Goal: Task Accomplishment & Management: Manage account settings

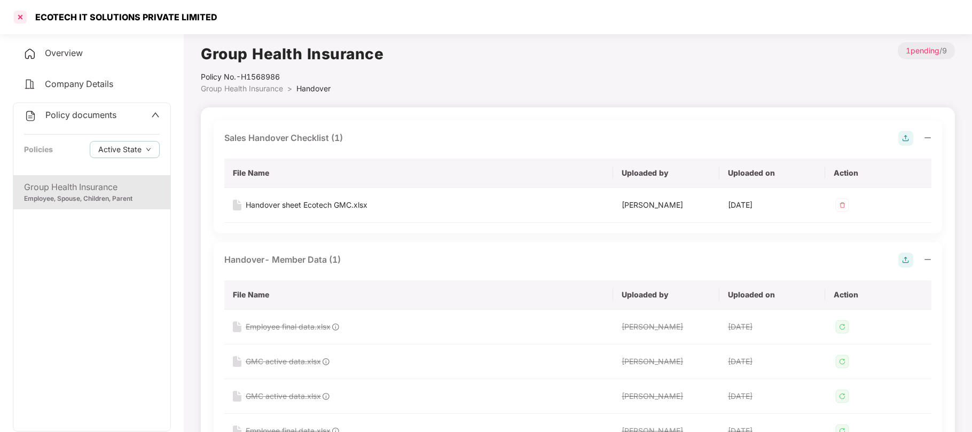
click at [23, 18] on div at bounding box center [20, 17] width 17 height 17
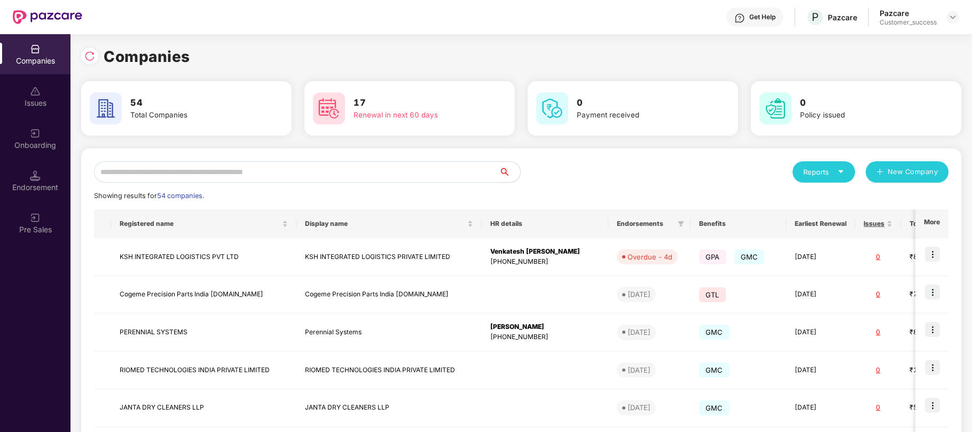
click at [333, 178] on input "text" at bounding box center [296, 171] width 405 height 21
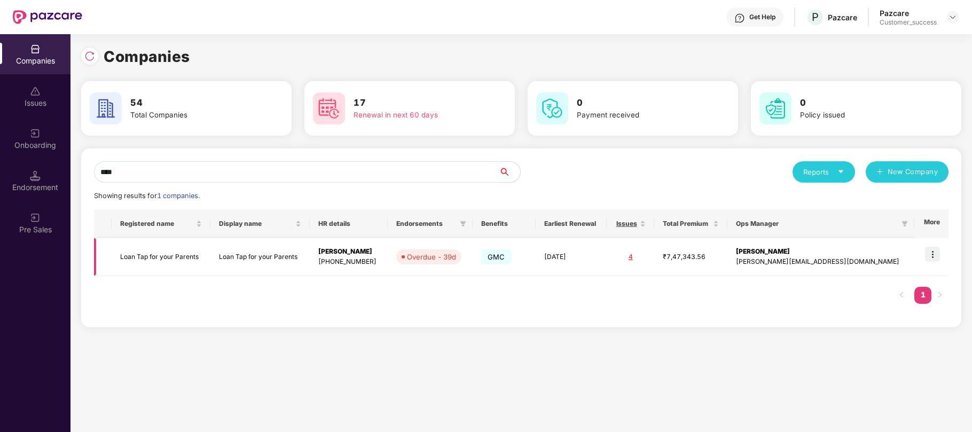
type input "****"
click at [825, 257] on div "[PERSON_NAME][EMAIL_ADDRESS][DOMAIN_NAME]" at bounding box center [821, 262] width 170 height 10
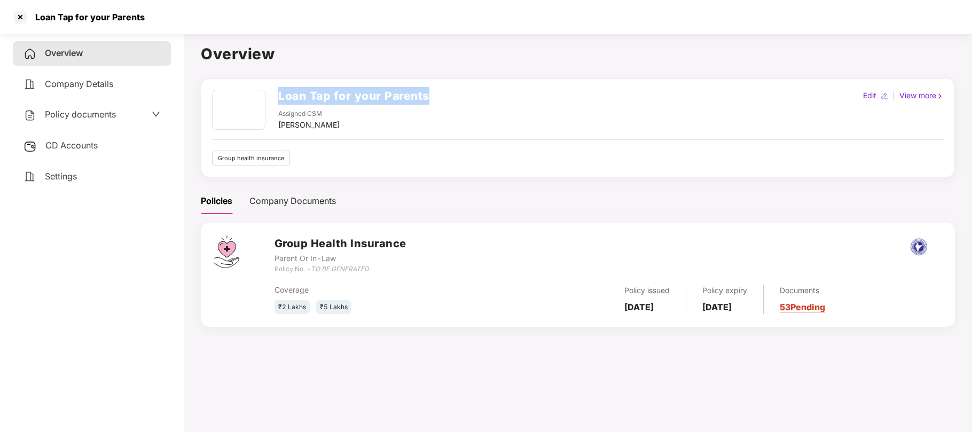
drag, startPoint x: 433, startPoint y: 97, endPoint x: 279, endPoint y: 101, distance: 154.8
click at [279, 101] on div "Loan Tap for your Parents Assigned CSM [PERSON_NAME] Edit | View more" at bounding box center [577, 110] width 731 height 41
copy h2 "Loan Tap for your Parents"
click at [114, 117] on span "Policy documents" at bounding box center [80, 114] width 71 height 11
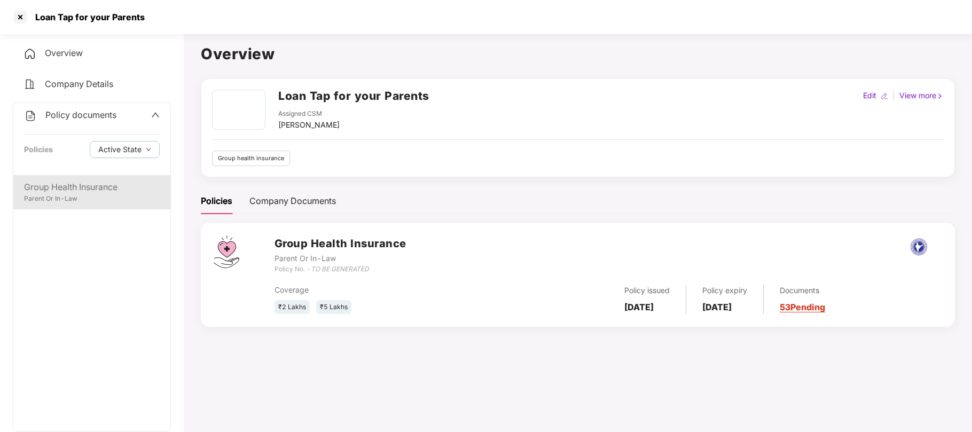
click at [97, 187] on div "Group Health Insurance" at bounding box center [92, 186] width 136 height 13
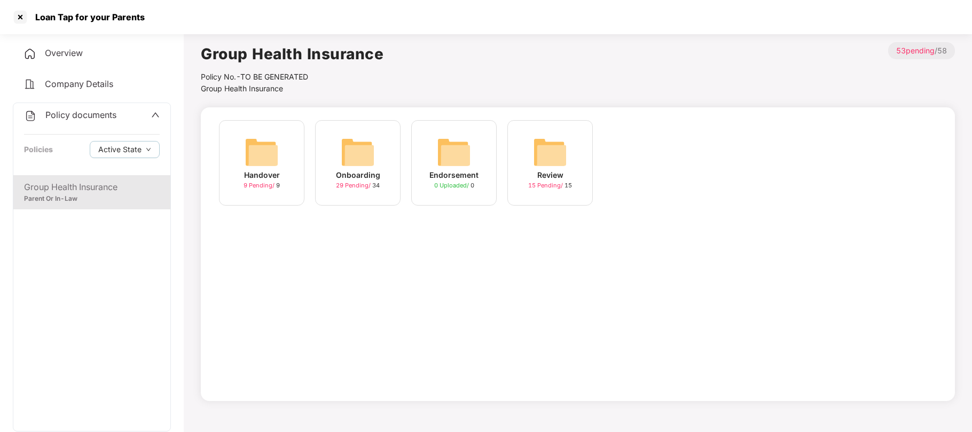
click at [353, 180] on div "Onboarding" at bounding box center [358, 175] width 44 height 12
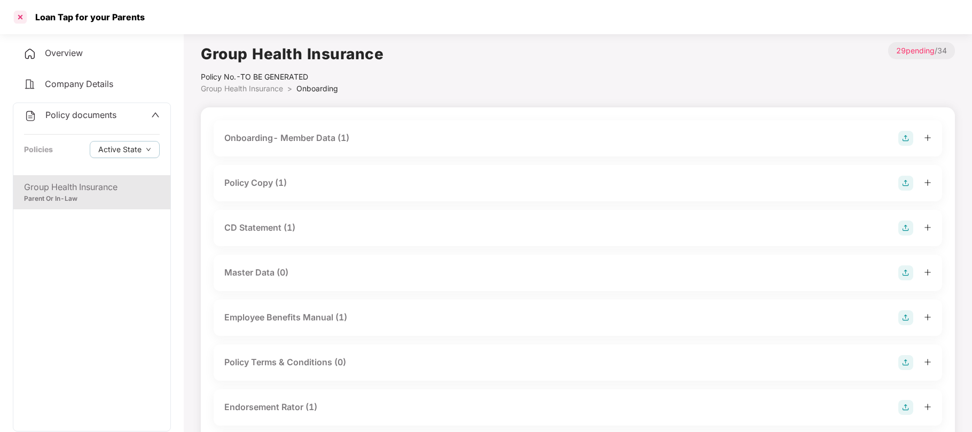
click at [25, 16] on div at bounding box center [20, 17] width 17 height 17
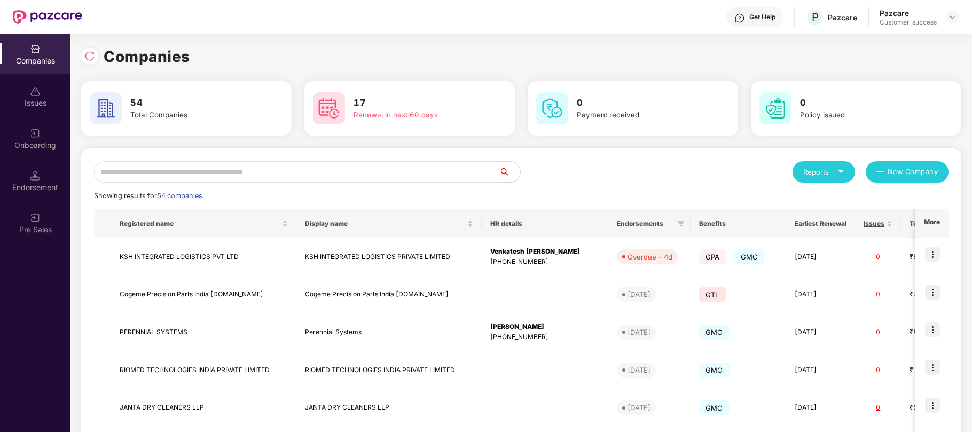
click at [291, 173] on input "text" at bounding box center [296, 171] width 405 height 21
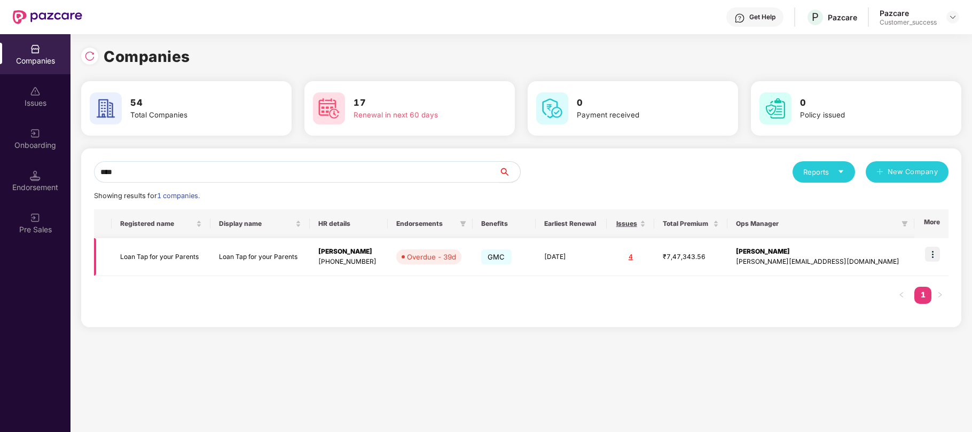
type input "****"
click at [935, 255] on img at bounding box center [932, 254] width 15 height 15
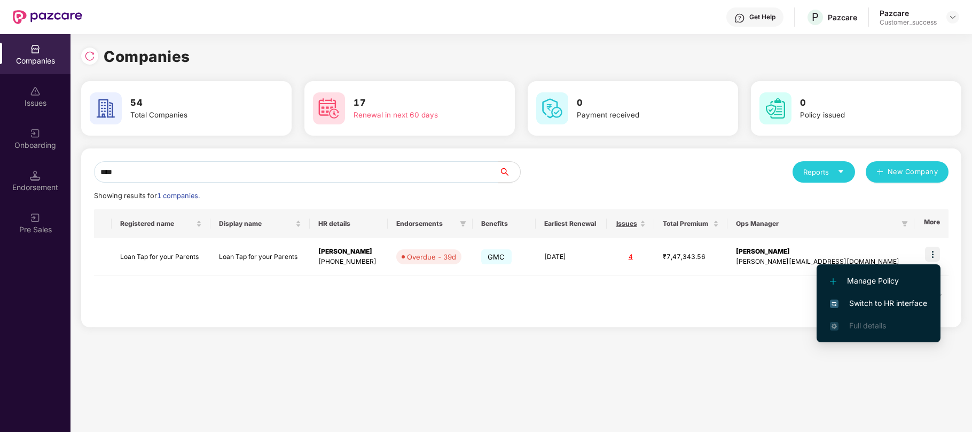
click at [852, 304] on span "Switch to HR interface" at bounding box center [878, 303] width 97 height 12
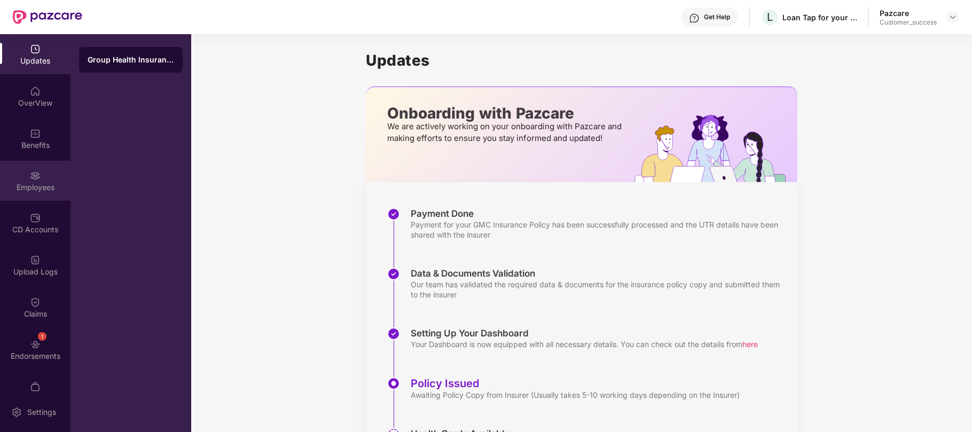
click at [31, 186] on div "Employees" at bounding box center [35, 187] width 70 height 11
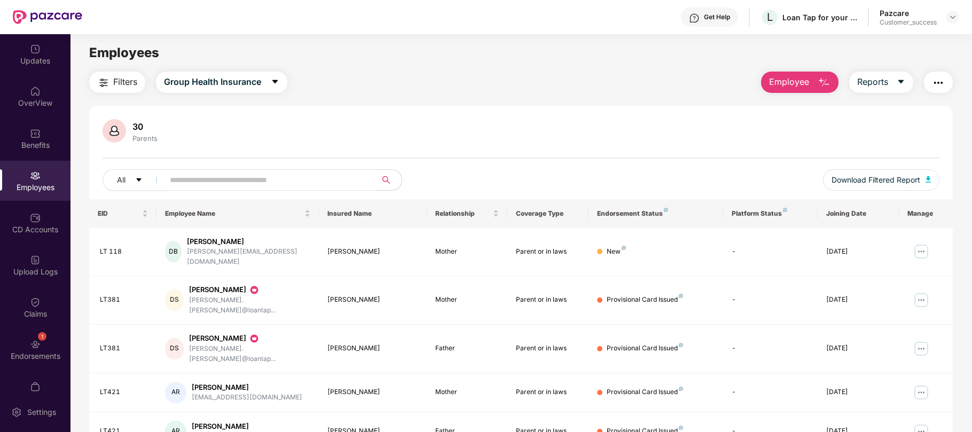
paste input "*****"
click at [335, 178] on input "text" at bounding box center [266, 180] width 192 height 16
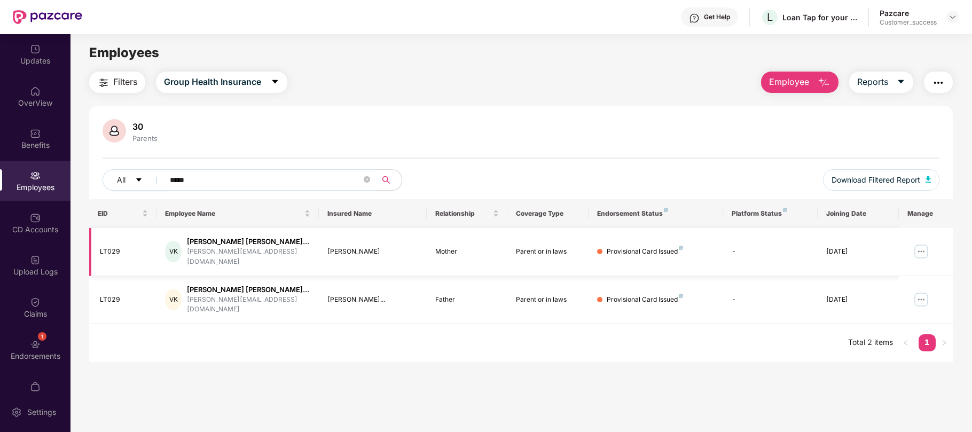
type input "*****"
click at [920, 247] on img at bounding box center [920, 251] width 17 height 17
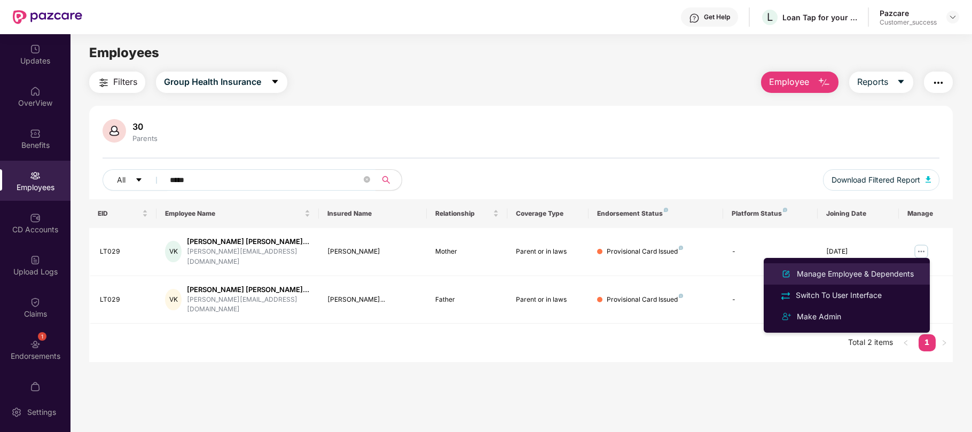
click at [867, 272] on div "Manage Employee & Dependents" at bounding box center [854, 274] width 121 height 12
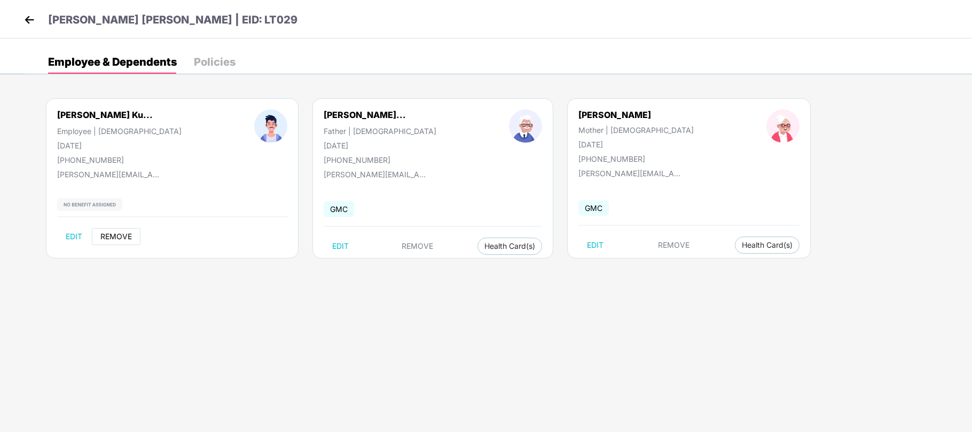
click at [127, 237] on span "REMOVE" at bounding box center [115, 236] width 31 height 9
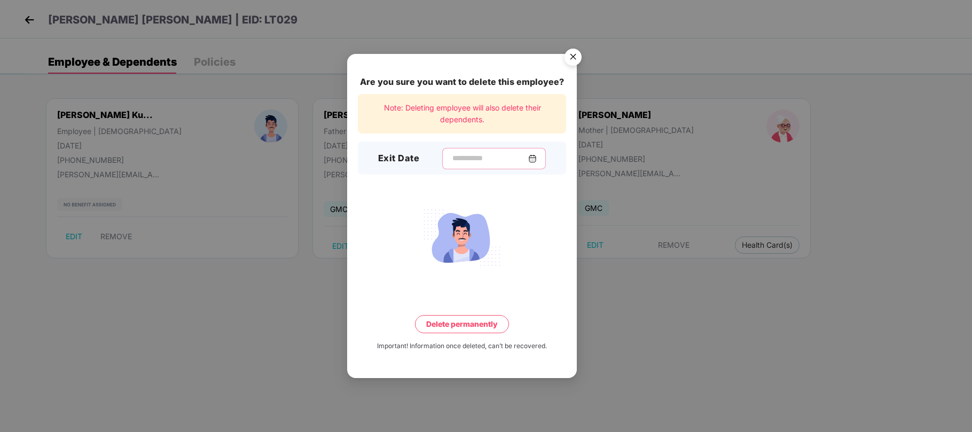
click at [451, 156] on input at bounding box center [489, 158] width 77 height 11
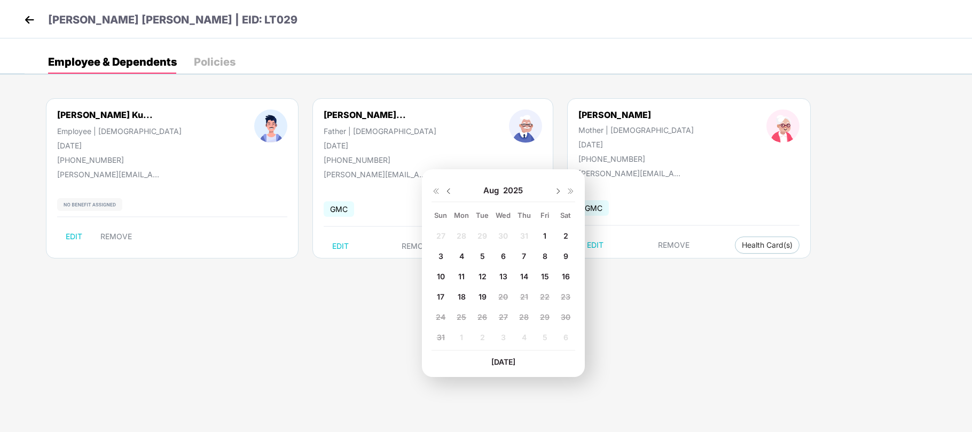
click at [29, 18] on img at bounding box center [29, 20] width 16 height 16
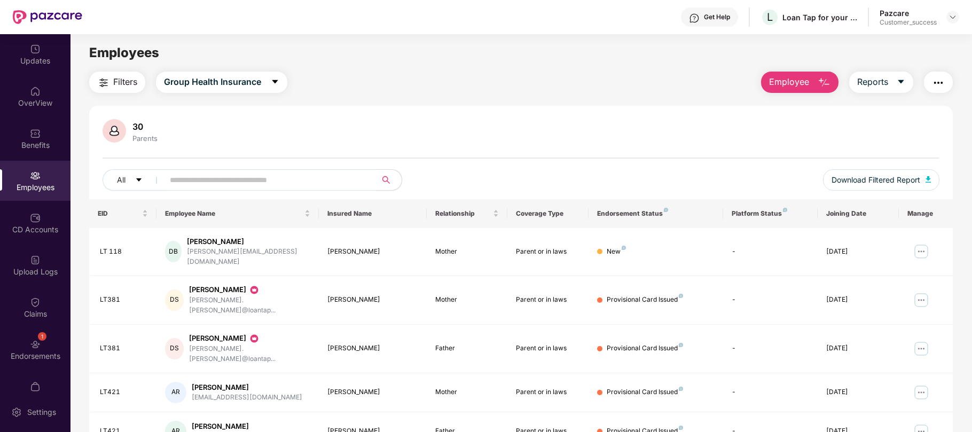
click at [289, 178] on input "text" at bounding box center [266, 180] width 192 height 16
paste input "*****"
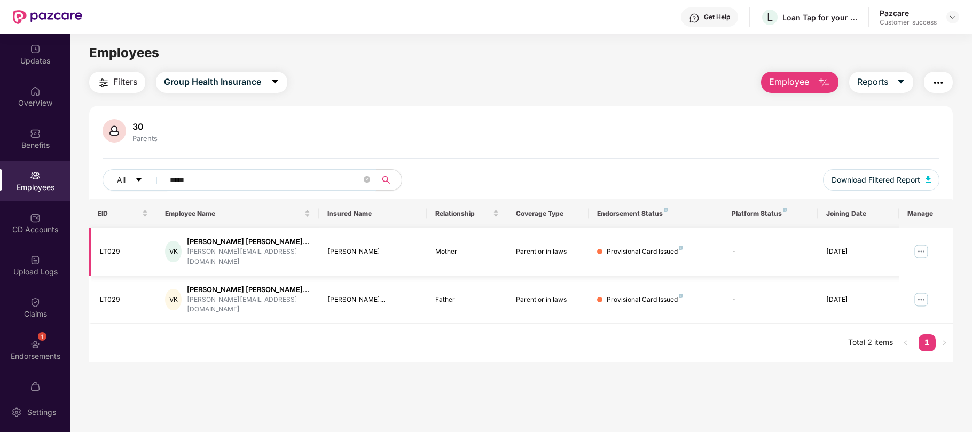
type input "*****"
click at [920, 246] on img at bounding box center [920, 251] width 17 height 17
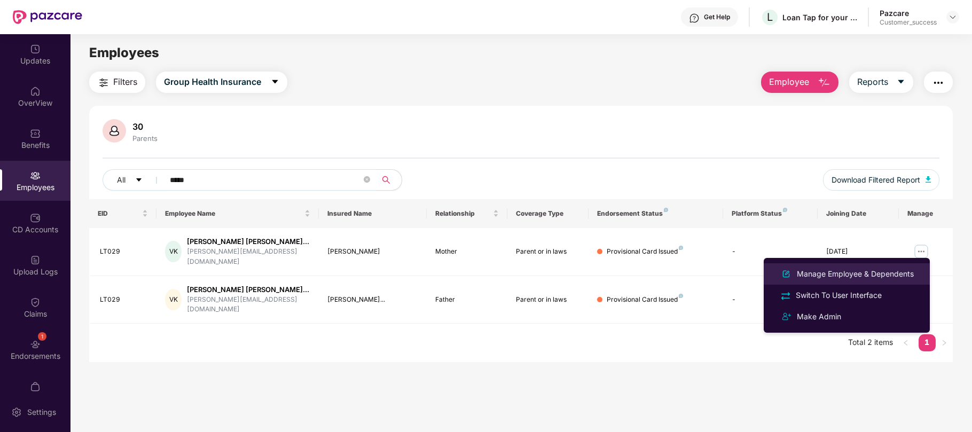
click at [850, 277] on div "Manage Employee & Dependents" at bounding box center [854, 274] width 121 height 12
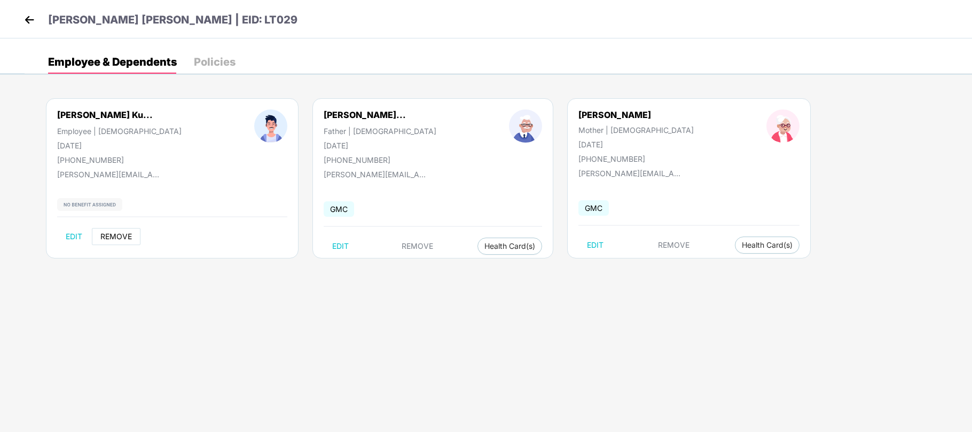
click at [107, 237] on span "REMOVE" at bounding box center [115, 236] width 31 height 9
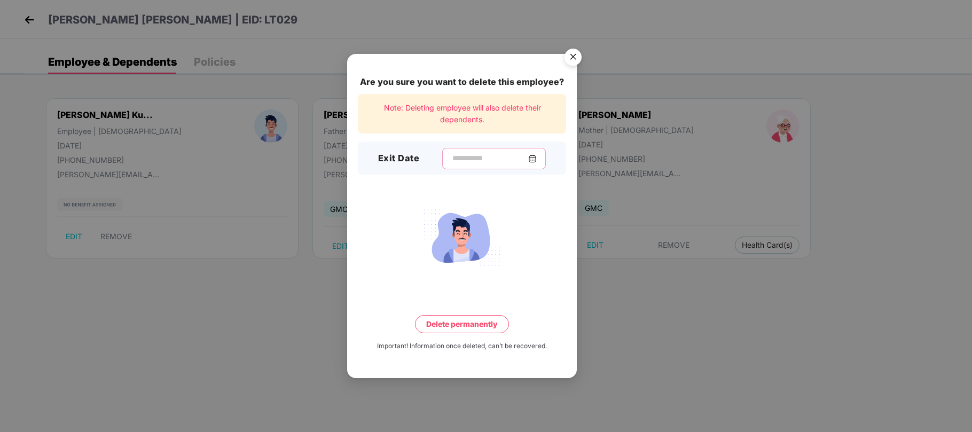
click at [451, 155] on input at bounding box center [489, 158] width 77 height 11
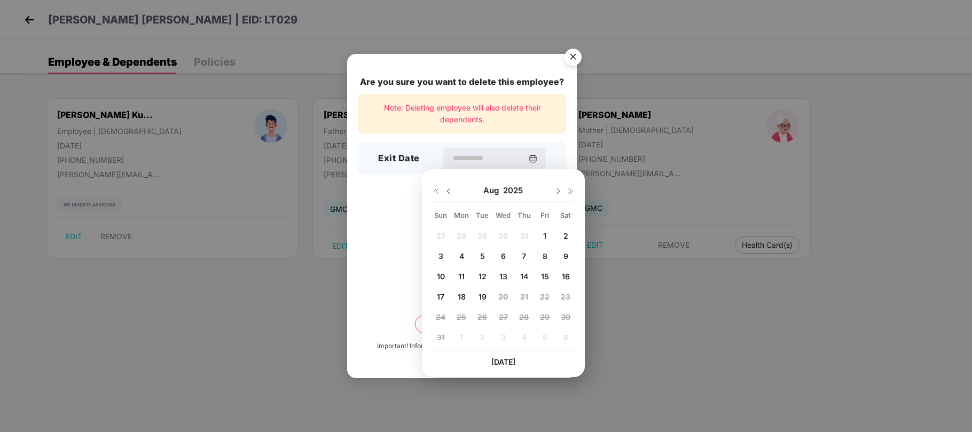
click at [447, 189] on img at bounding box center [448, 191] width 9 height 9
click at [457, 294] on span "21" at bounding box center [461, 296] width 8 height 9
type input "**********"
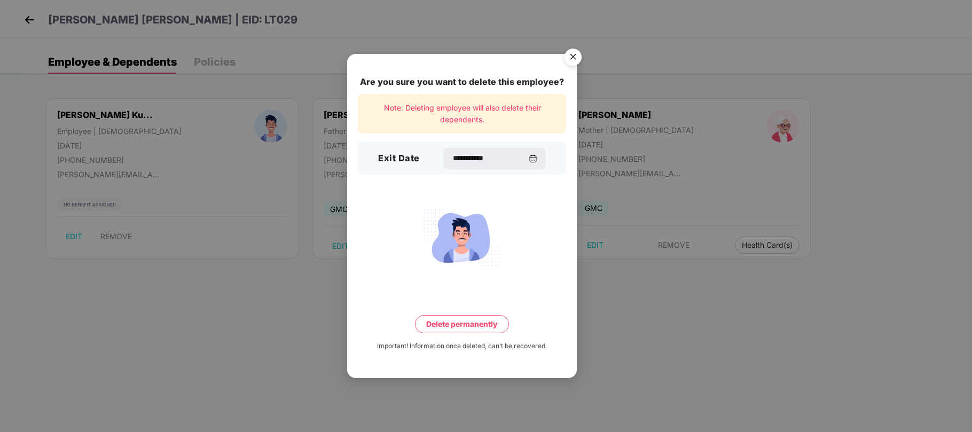
click at [473, 320] on button "Delete permanently" at bounding box center [462, 324] width 94 height 18
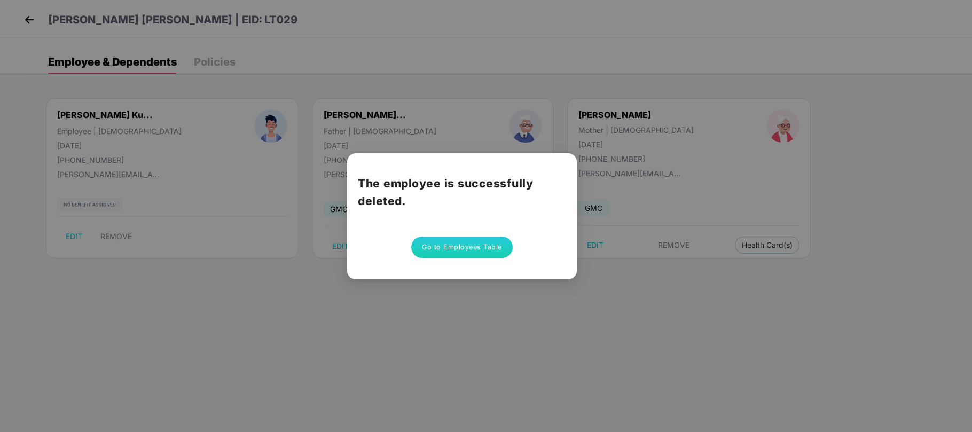
click at [479, 274] on div "The employee is successfully deleted. Go to Employees Table" at bounding box center [462, 216] width 230 height 126
click at [470, 296] on div "The employee is successfully deleted. Go to Employees Table" at bounding box center [486, 216] width 972 height 432
click at [458, 236] on button "Go to Employees Table" at bounding box center [461, 246] width 101 height 21
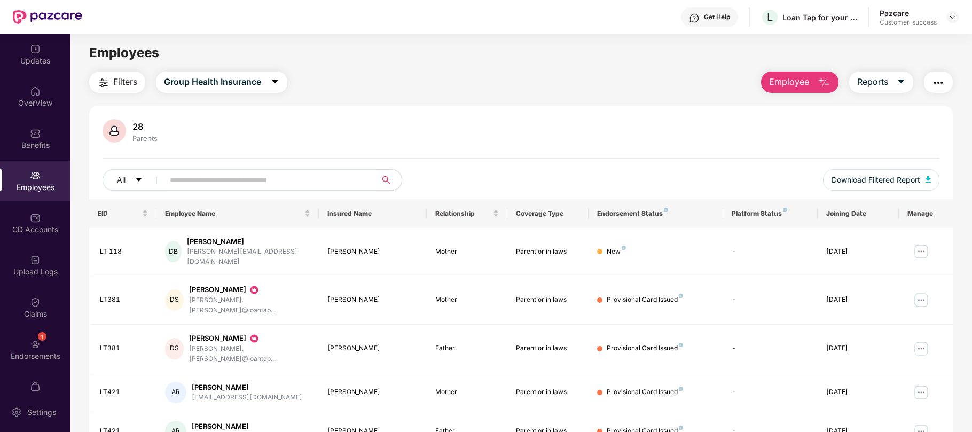
click at [318, 180] on input "text" at bounding box center [266, 180] width 192 height 16
paste input "*****"
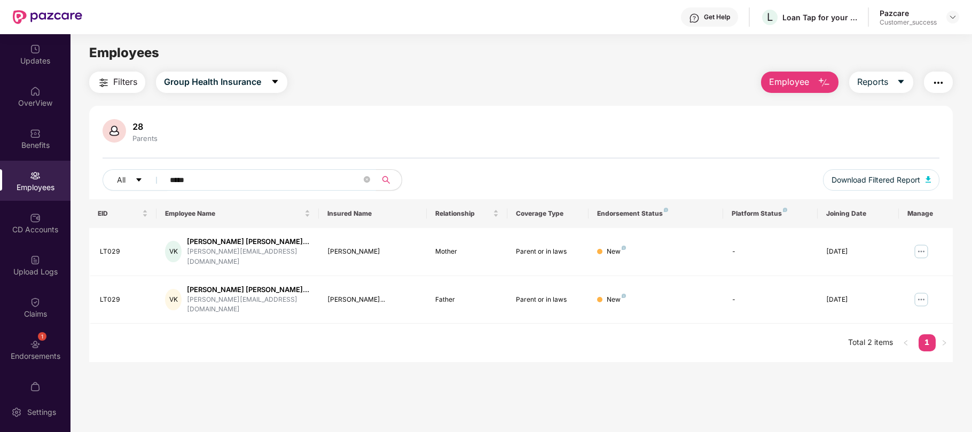
type input "*****"
click at [364, 177] on icon "close-circle" at bounding box center [367, 179] width 6 height 6
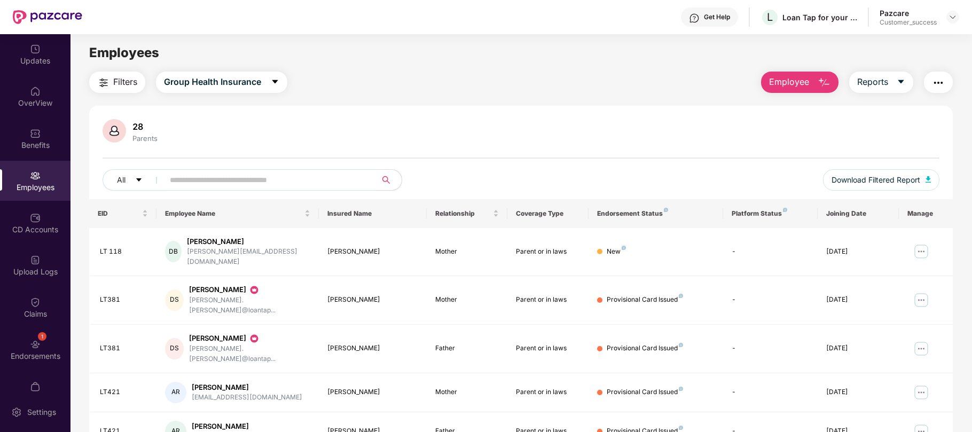
click at [954, 24] on div "Pazcare Customer_success" at bounding box center [919, 17] width 80 height 19
click at [953, 18] on img at bounding box center [952, 17] width 9 height 9
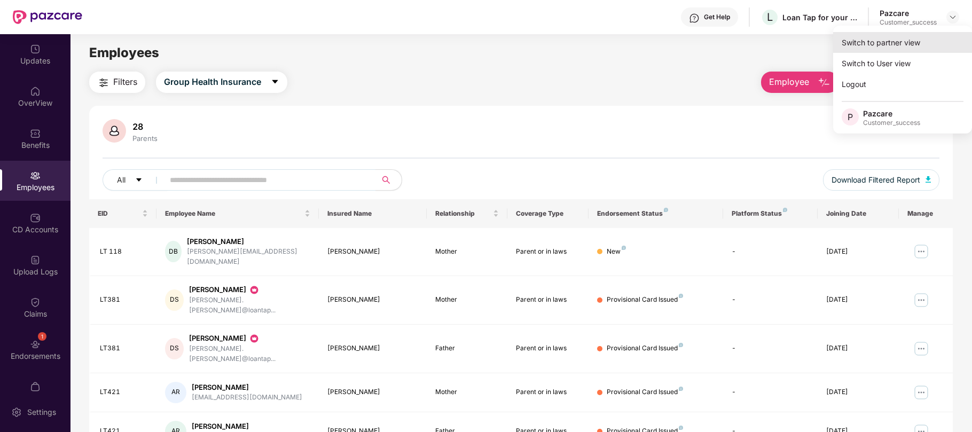
click at [874, 40] on div "Switch to partner view" at bounding box center [902, 42] width 139 height 21
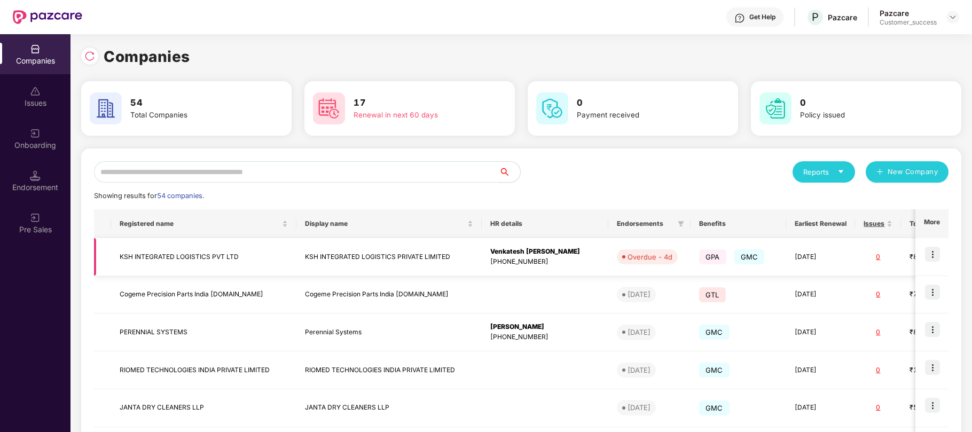
click at [382, 255] on td "KSH INTEGRATED LOGISTICS PRIVATE LIMITED" at bounding box center [388, 257] width 185 height 38
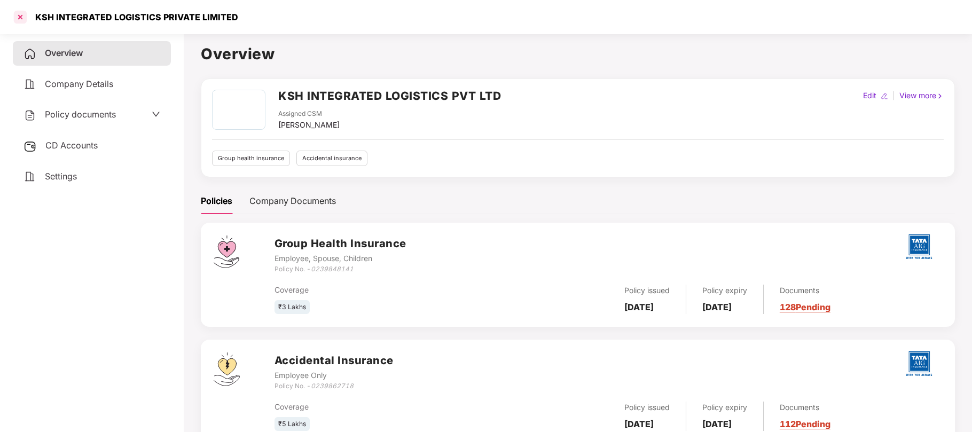
click at [21, 18] on div at bounding box center [20, 17] width 17 height 17
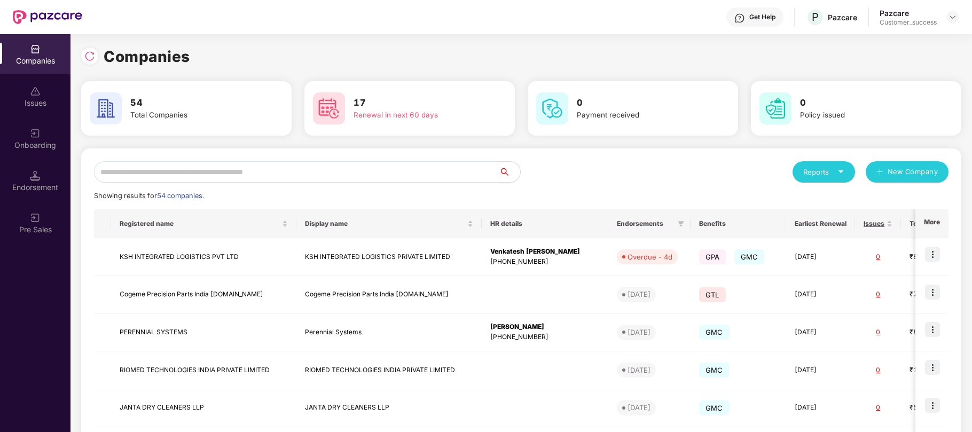
click at [306, 165] on input "text" at bounding box center [296, 171] width 405 height 21
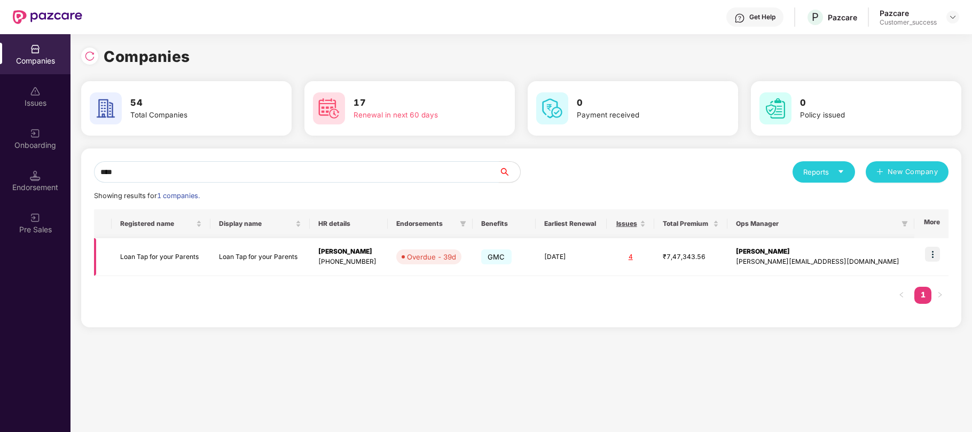
scroll to position [0, 1]
type input "****"
click at [932, 255] on img at bounding box center [932, 254] width 15 height 15
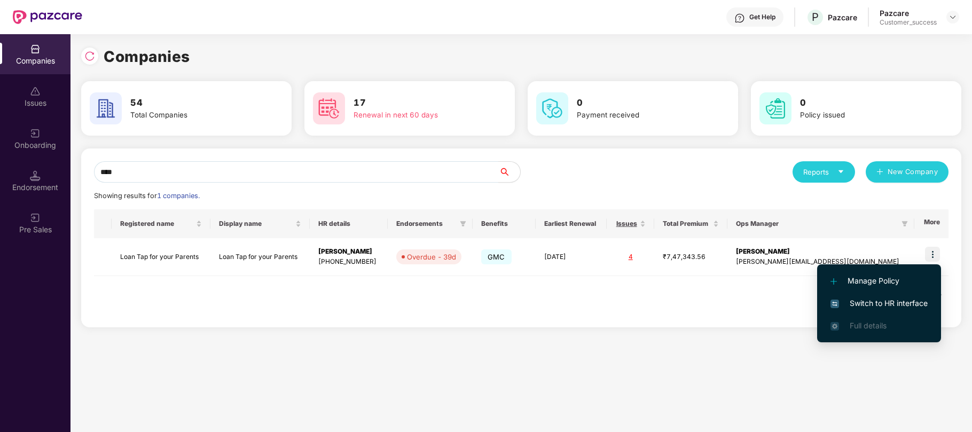
click at [867, 299] on span "Switch to HR interface" at bounding box center [878, 303] width 97 height 12
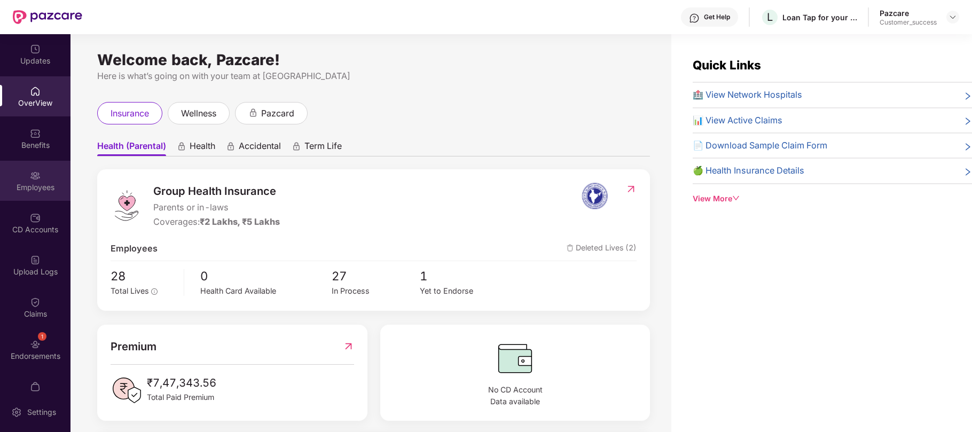
click at [35, 178] on img at bounding box center [35, 175] width 11 height 11
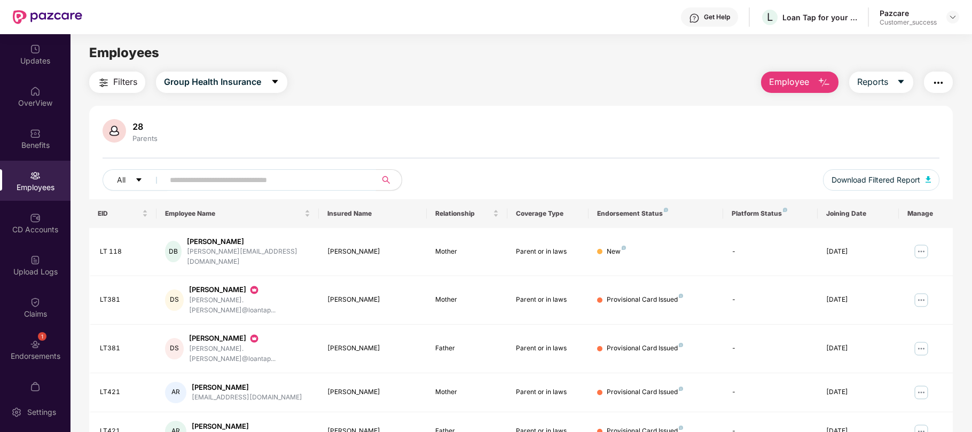
click at [299, 180] on input "text" at bounding box center [266, 180] width 192 height 16
paste input "*****"
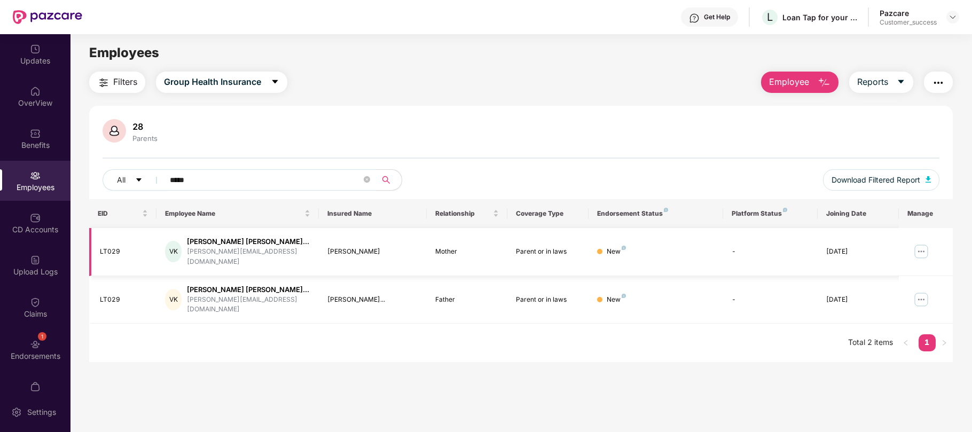
type input "*****"
click at [918, 251] on img at bounding box center [920, 251] width 17 height 17
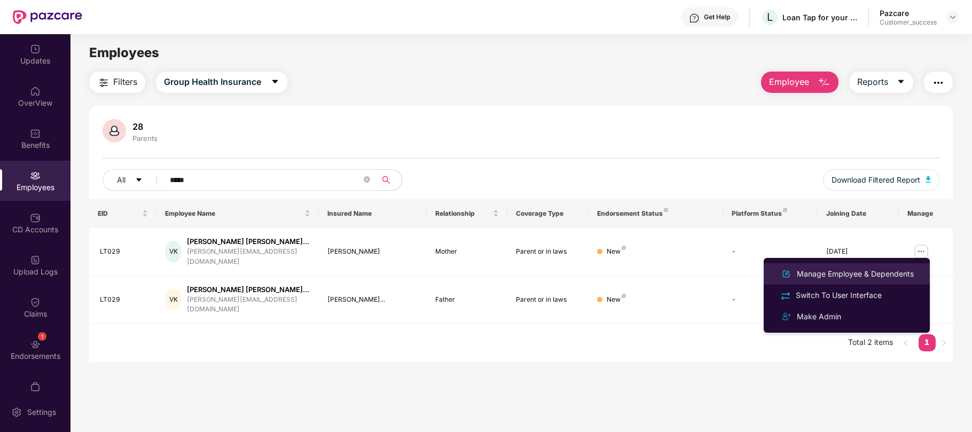
click at [847, 274] on div "Manage Employee & Dependents" at bounding box center [854, 274] width 121 height 12
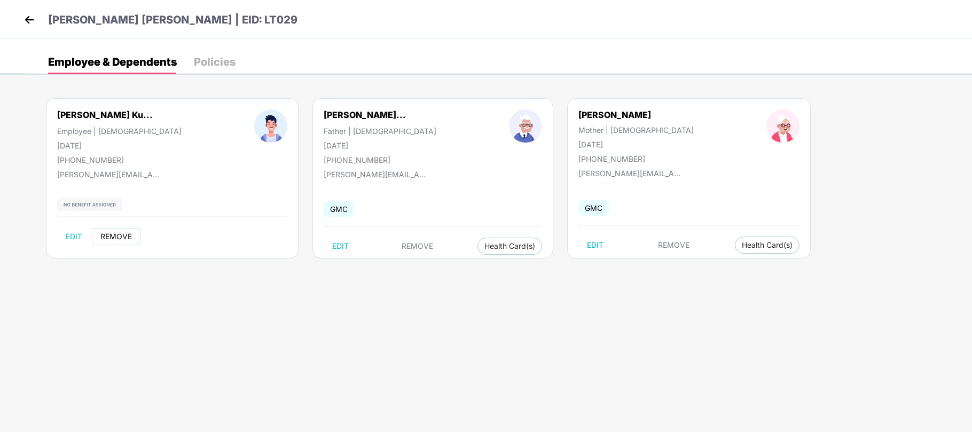
click at [110, 239] on span "REMOVE" at bounding box center [115, 236] width 31 height 9
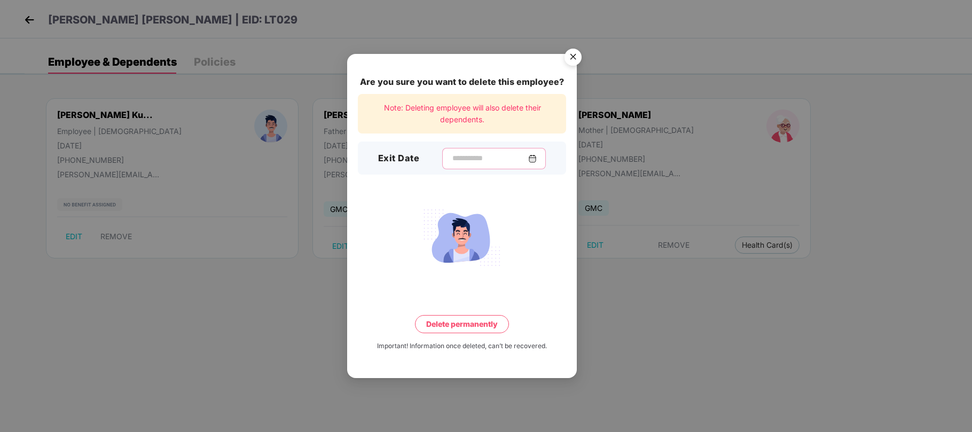
click at [461, 163] on input at bounding box center [489, 158] width 77 height 11
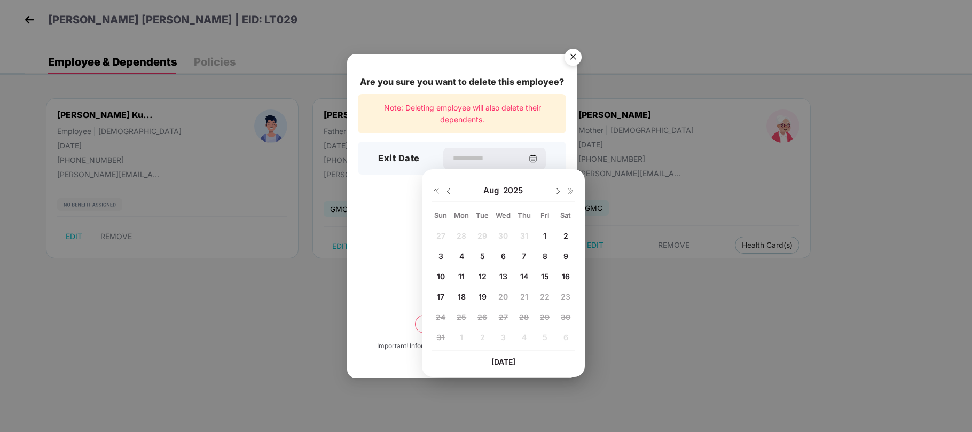
click at [447, 193] on img at bounding box center [448, 191] width 9 height 9
click at [465, 295] on div "21" at bounding box center [461, 297] width 16 height 16
type input "**********"
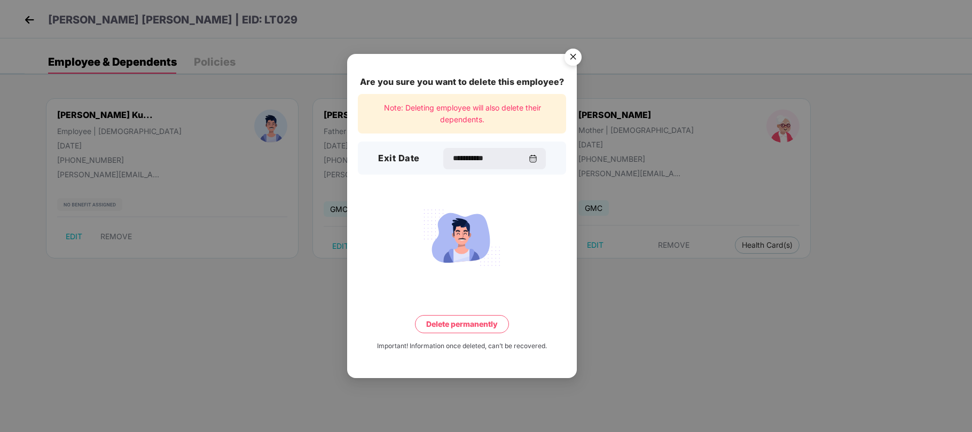
click at [469, 322] on button "Delete permanently" at bounding box center [462, 324] width 94 height 18
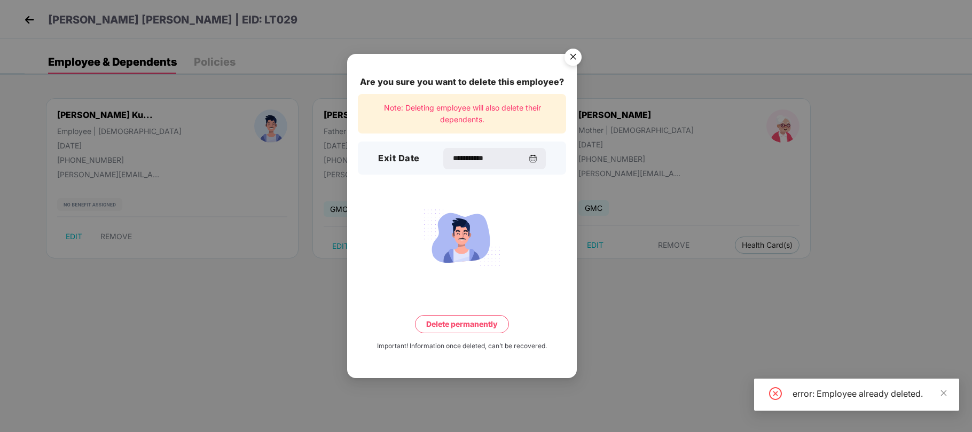
click at [569, 65] on img "Close" at bounding box center [573, 59] width 30 height 30
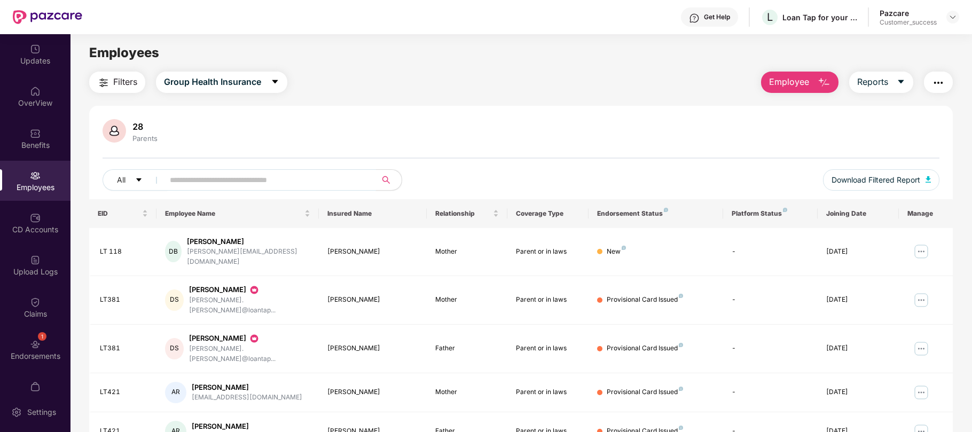
click at [262, 192] on div "All Download Filtered Report" at bounding box center [520, 184] width 836 height 30
click at [257, 180] on input "text" at bounding box center [266, 180] width 192 height 16
paste input "*****"
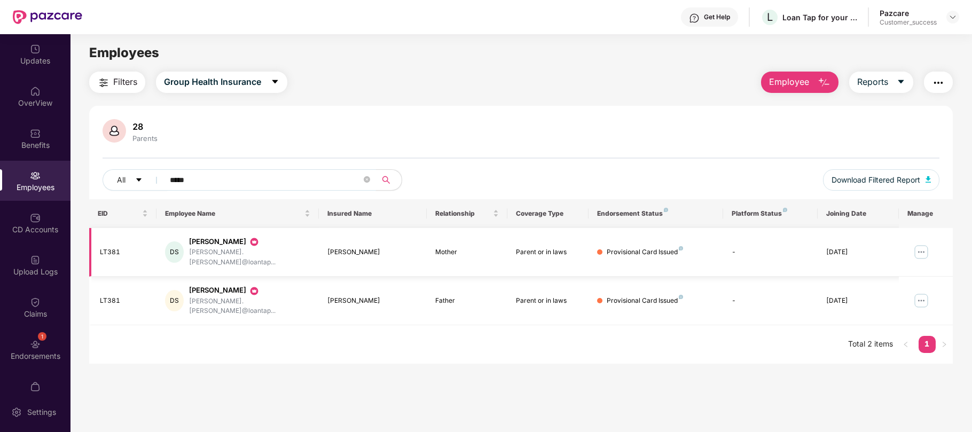
type input "*****"
click at [923, 247] on img at bounding box center [920, 251] width 17 height 17
click at [699, 336] on div "EID Employee Name Insured Name Relationship Coverage Type Endorsement Status Pl…" at bounding box center [520, 281] width 863 height 164
click at [919, 244] on img at bounding box center [920, 251] width 17 height 17
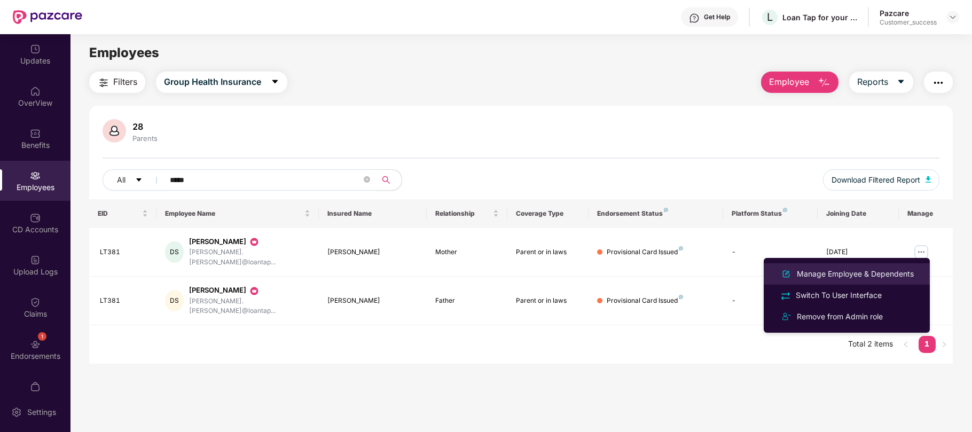
click at [833, 274] on div "Manage Employee & Dependents" at bounding box center [854, 274] width 121 height 12
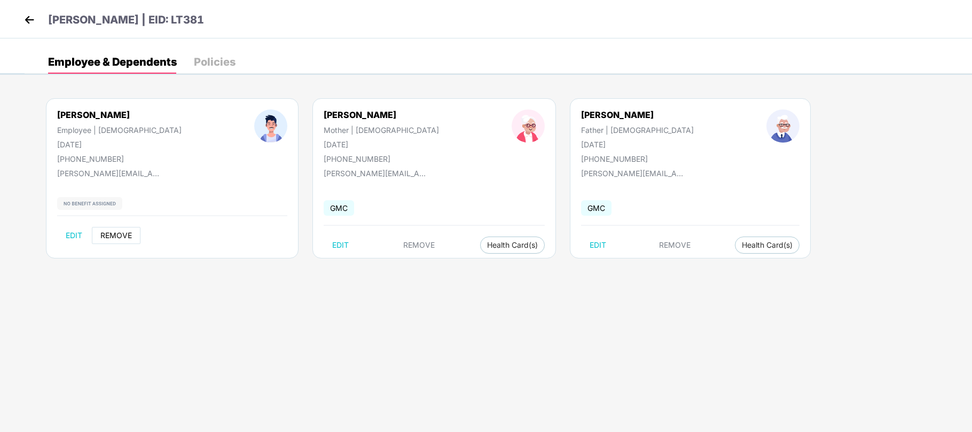
click at [111, 235] on span "REMOVE" at bounding box center [115, 235] width 31 height 9
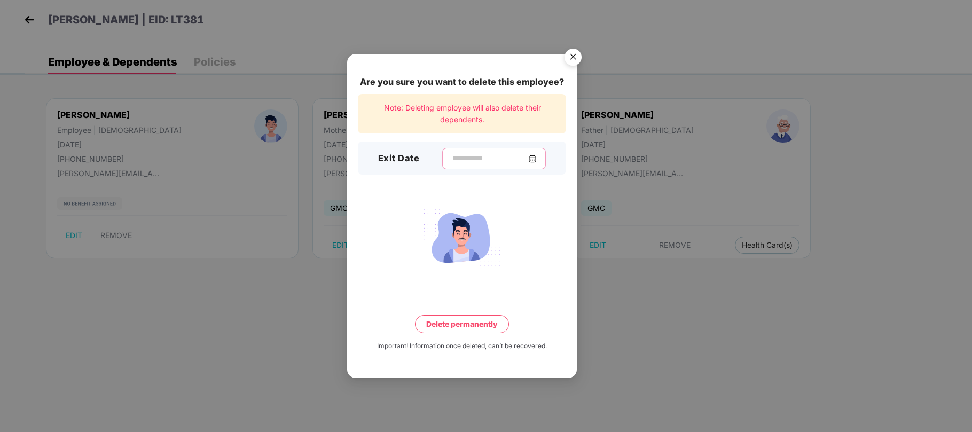
click at [465, 163] on input at bounding box center [489, 158] width 77 height 11
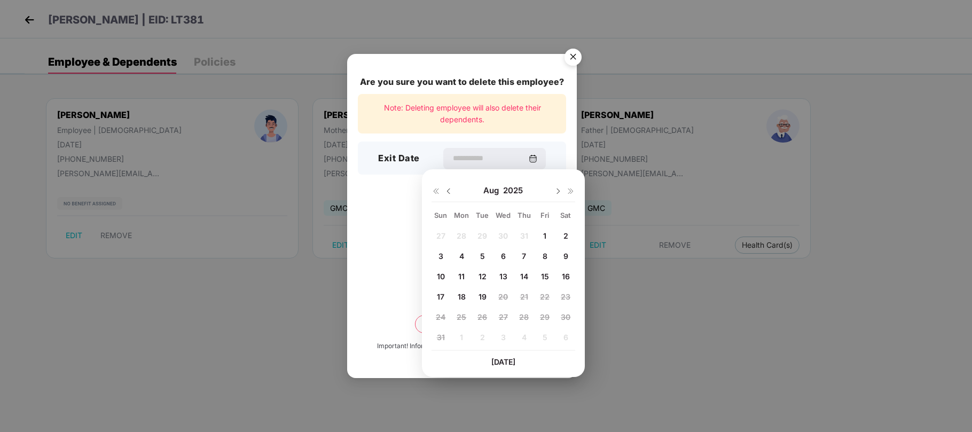
click at [449, 191] on img at bounding box center [448, 191] width 9 height 9
click at [462, 296] on span "21" at bounding box center [461, 296] width 8 height 9
type input "**********"
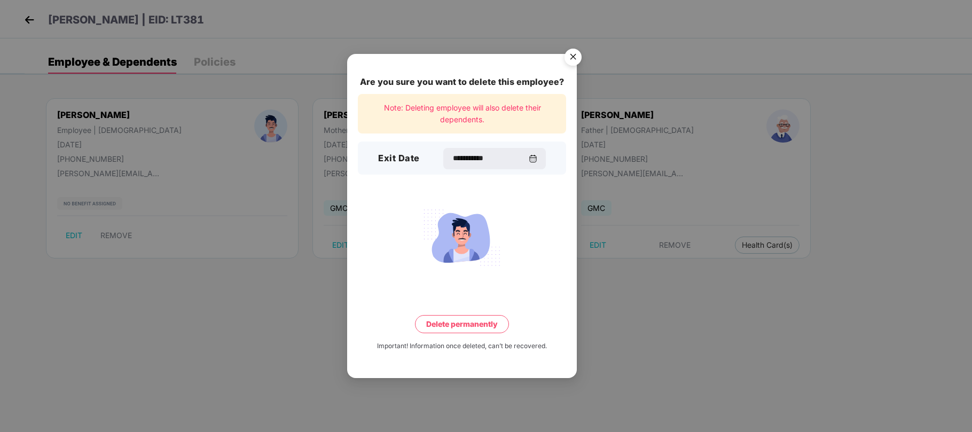
click at [460, 325] on button "Delete permanently" at bounding box center [462, 324] width 94 height 18
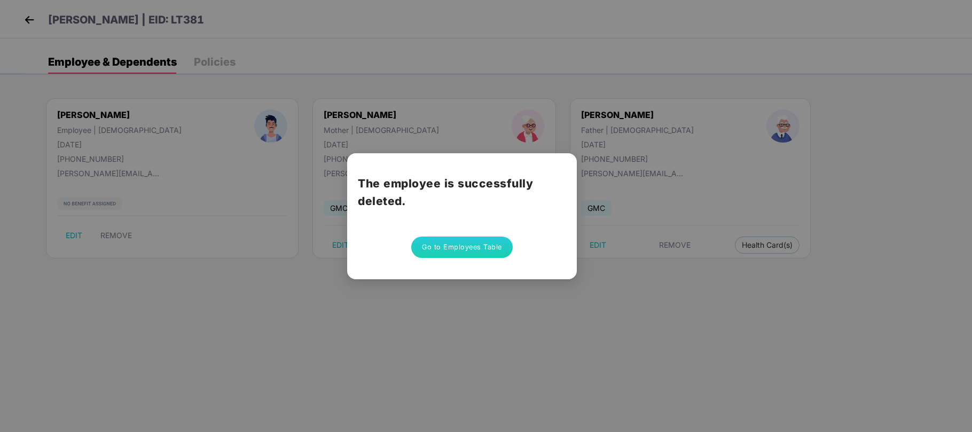
click at [461, 252] on button "Go to Employees Table" at bounding box center [461, 246] width 101 height 21
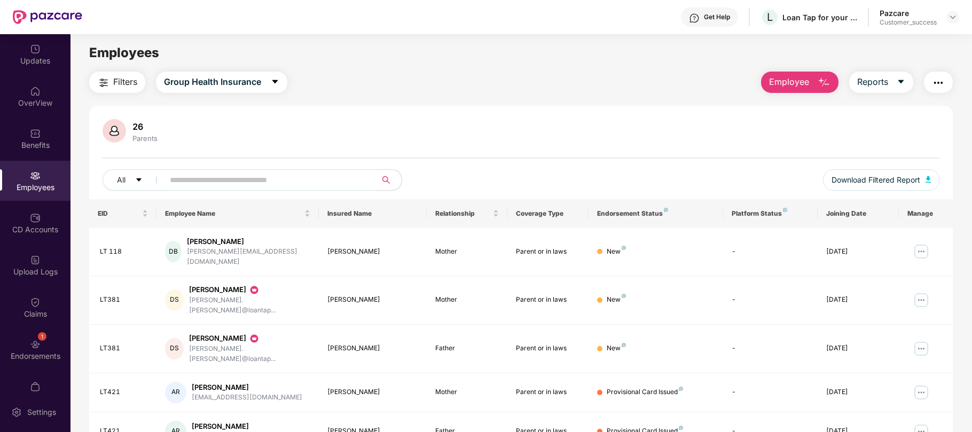
click at [315, 180] on input "text" at bounding box center [266, 180] width 192 height 16
paste input "*****"
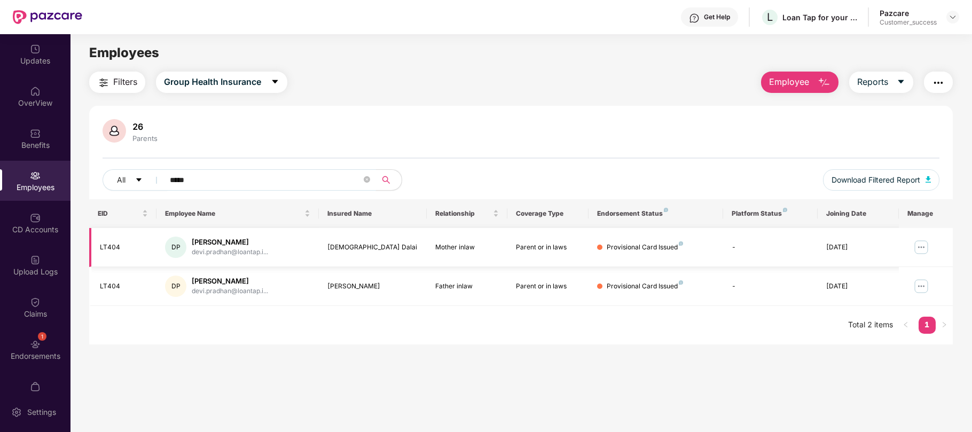
type input "*****"
click at [925, 246] on img at bounding box center [920, 247] width 17 height 17
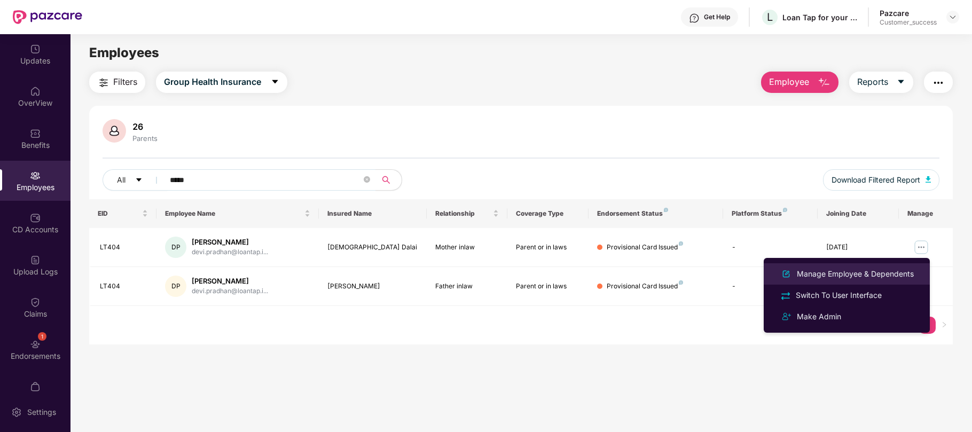
click at [872, 273] on div "Manage Employee & Dependents" at bounding box center [854, 274] width 121 height 12
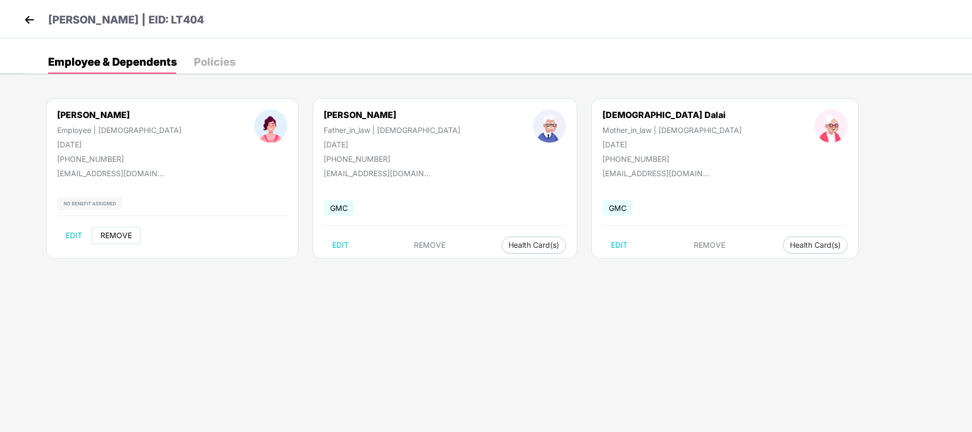
click at [113, 239] on span "REMOVE" at bounding box center [115, 235] width 31 height 9
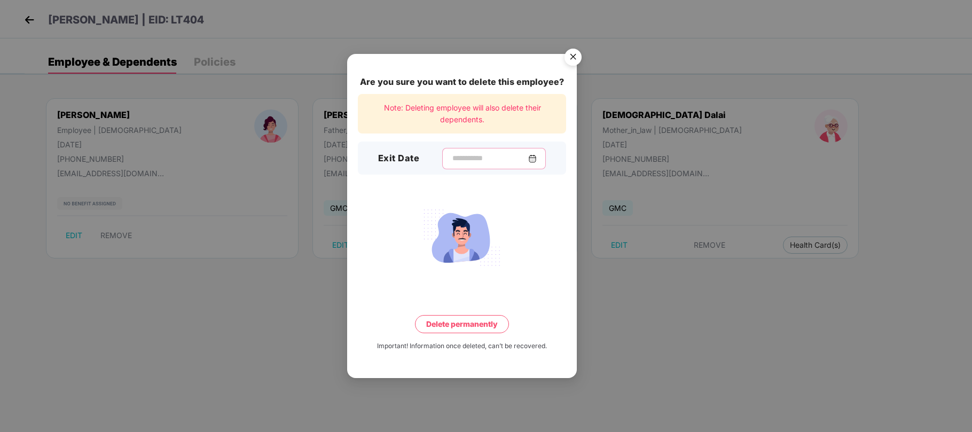
click at [453, 160] on input at bounding box center [489, 158] width 77 height 11
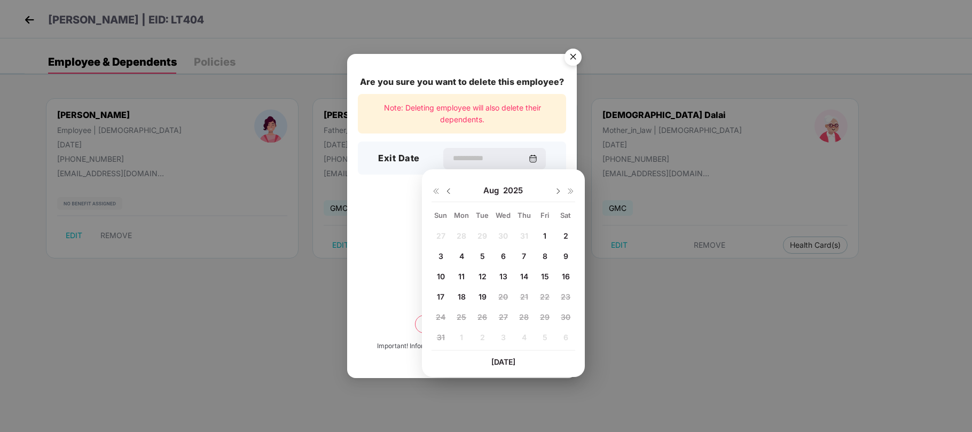
click at [449, 190] on img at bounding box center [448, 191] width 9 height 9
click at [462, 296] on span "21" at bounding box center [461, 296] width 8 height 9
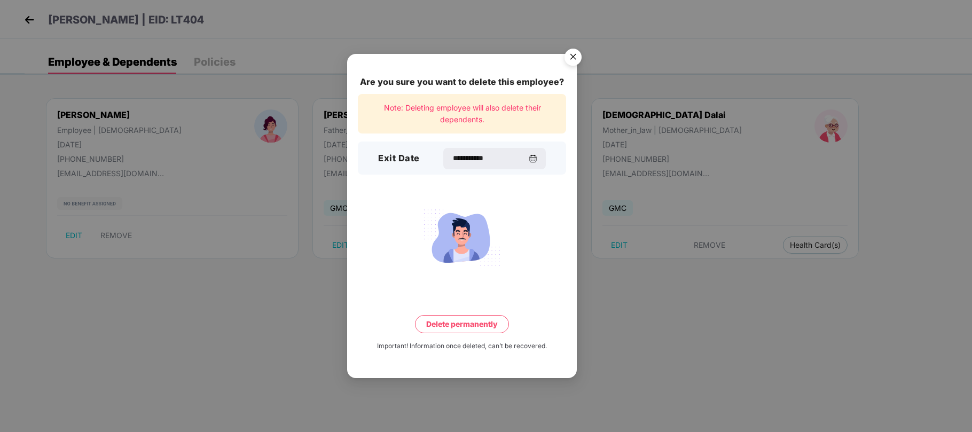
type input "**********"
click at [457, 329] on button "Delete permanently" at bounding box center [462, 324] width 94 height 18
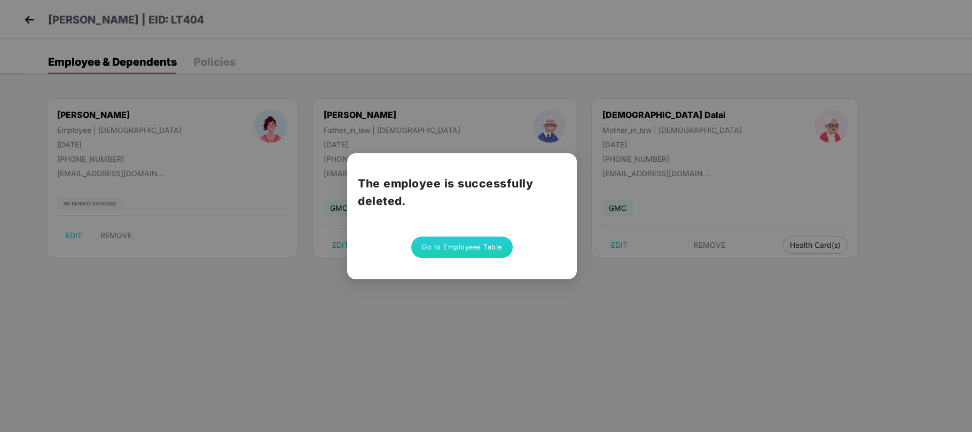
click at [455, 240] on button "Go to Employees Table" at bounding box center [461, 246] width 101 height 21
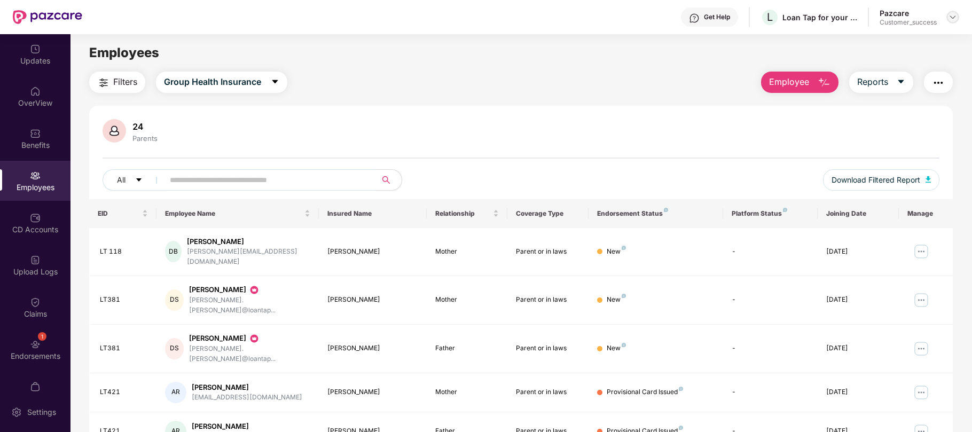
click at [951, 18] on img at bounding box center [952, 17] width 9 height 9
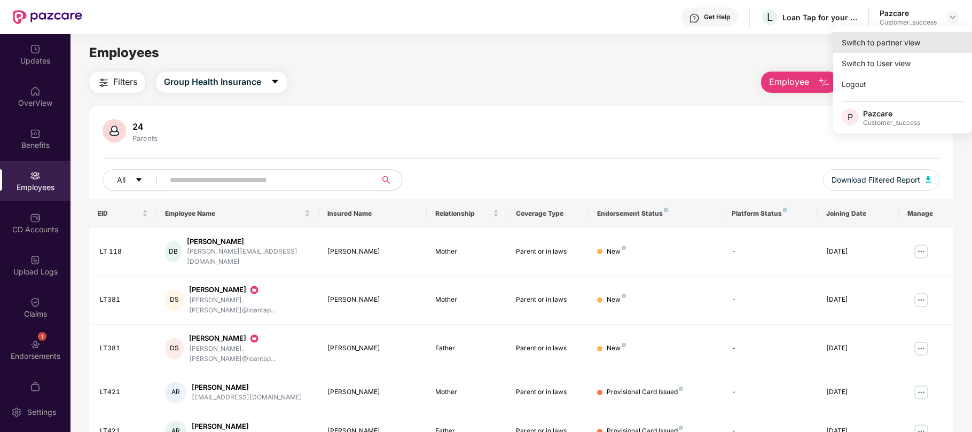
click at [885, 43] on div "Switch to partner view" at bounding box center [902, 42] width 139 height 21
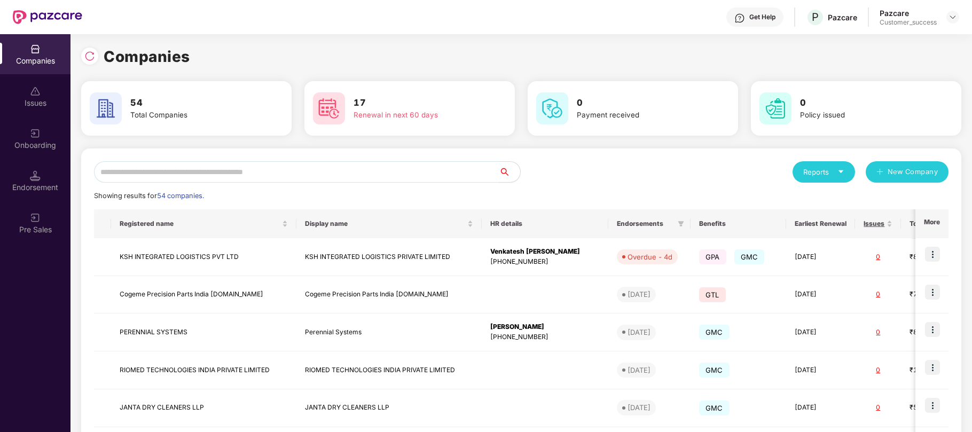
click at [223, 171] on input "text" at bounding box center [296, 171] width 405 height 21
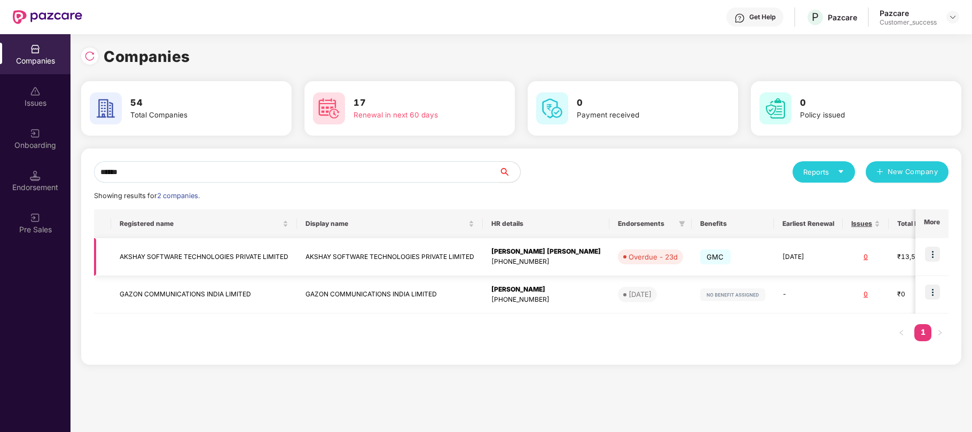
type input "******"
click at [931, 255] on img at bounding box center [932, 254] width 15 height 15
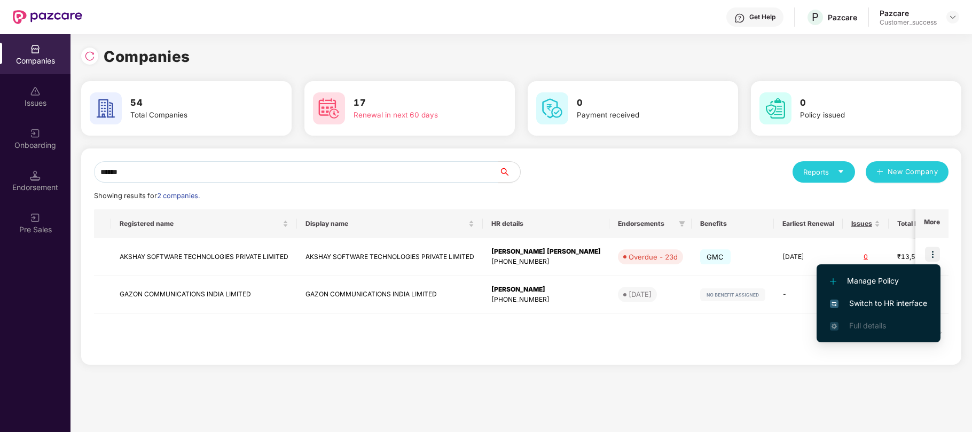
click at [878, 302] on span "Switch to HR interface" at bounding box center [878, 303] width 97 height 12
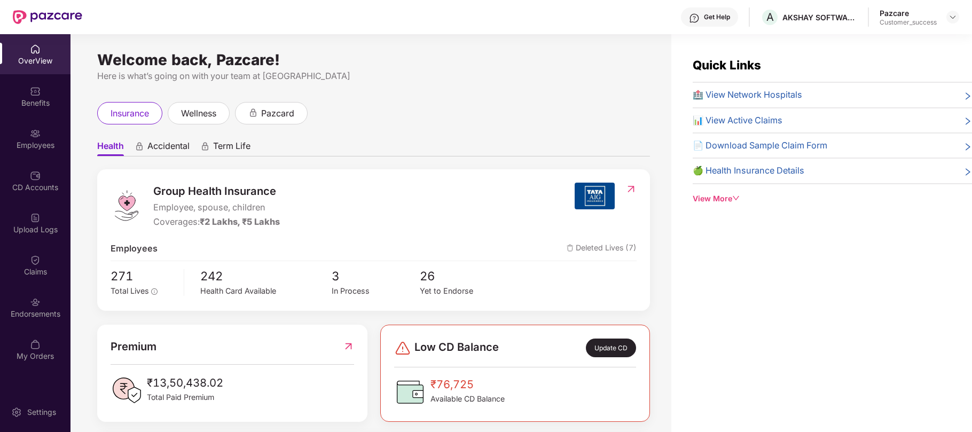
click at [35, 141] on div "Employees" at bounding box center [35, 145] width 70 height 11
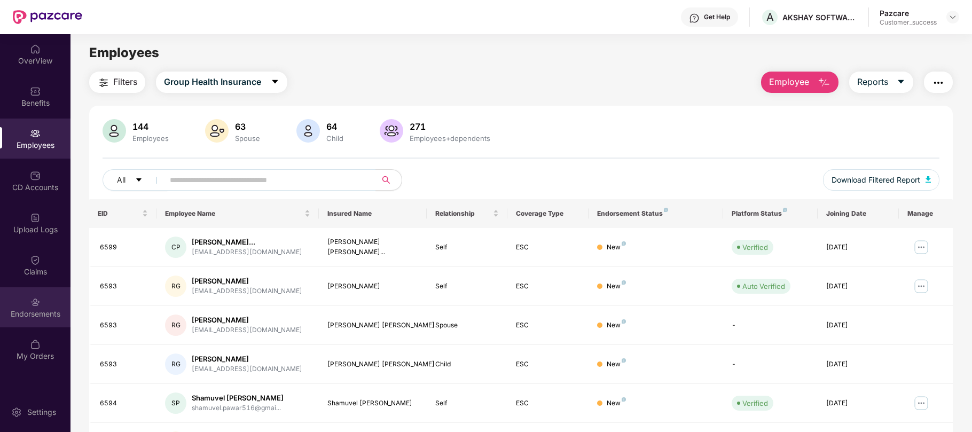
click at [36, 300] on img at bounding box center [35, 302] width 11 height 11
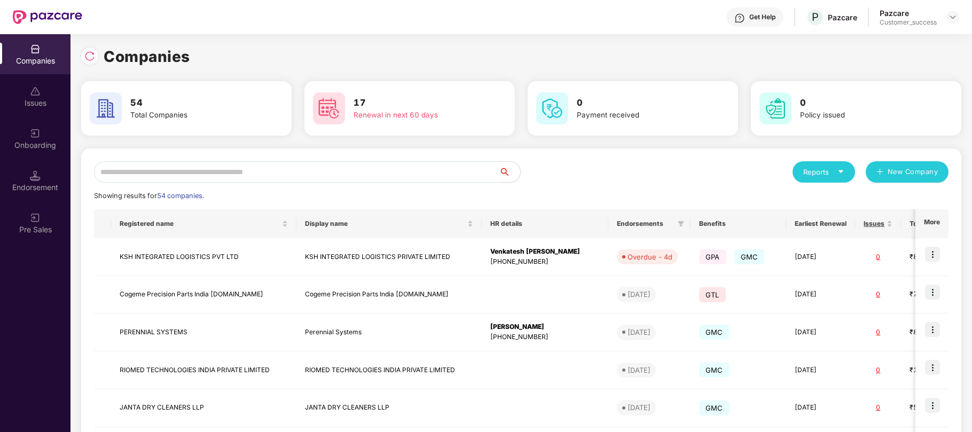
click at [315, 165] on input "text" at bounding box center [296, 171] width 405 height 21
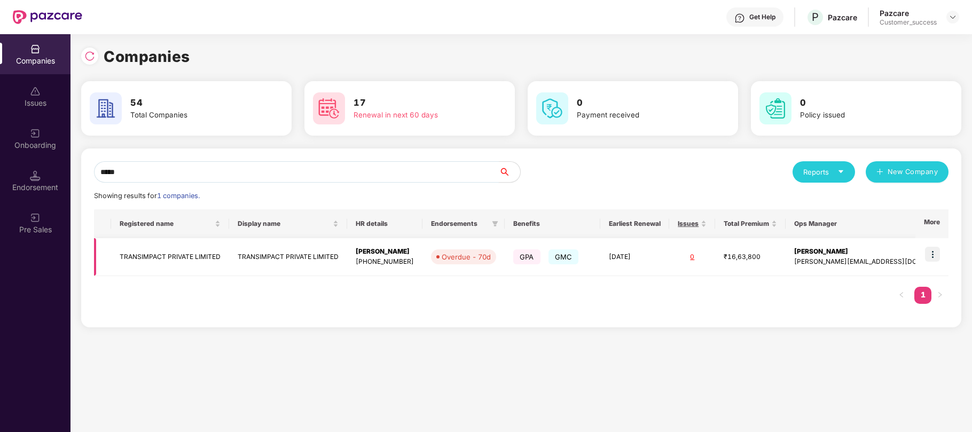
type input "*****"
click at [933, 254] on img at bounding box center [932, 254] width 15 height 15
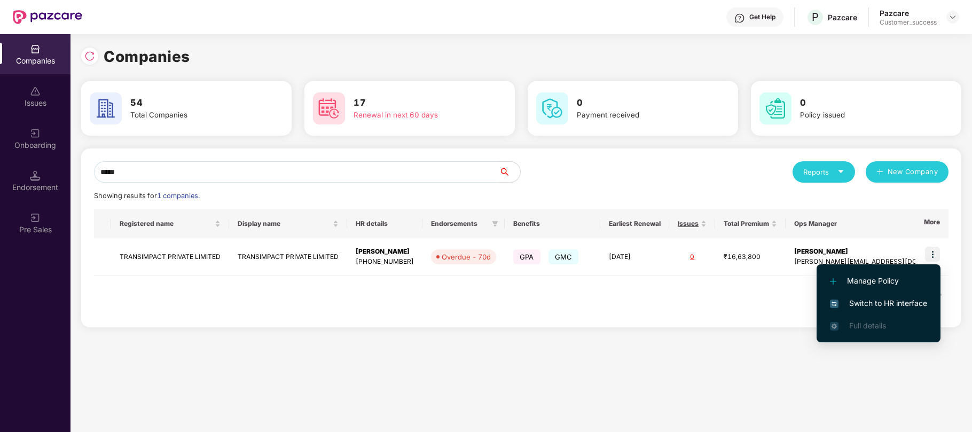
click at [887, 302] on span "Switch to HR interface" at bounding box center [878, 303] width 97 height 12
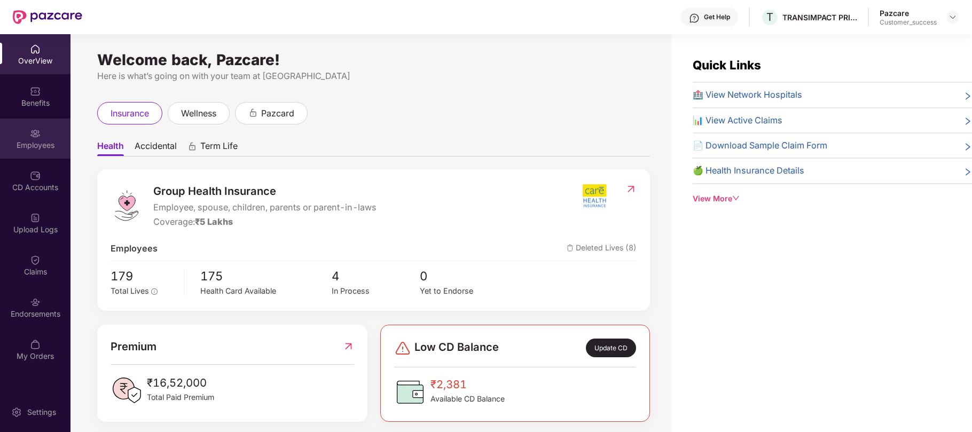
click at [45, 133] on div "Employees" at bounding box center [35, 139] width 70 height 40
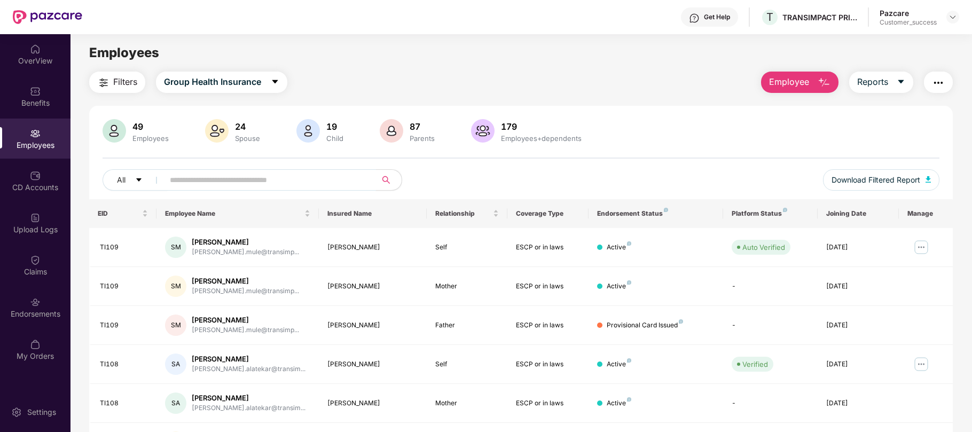
click at [218, 184] on input "text" at bounding box center [266, 180] width 192 height 16
type input "*"
click at [34, 297] on img at bounding box center [35, 302] width 11 height 11
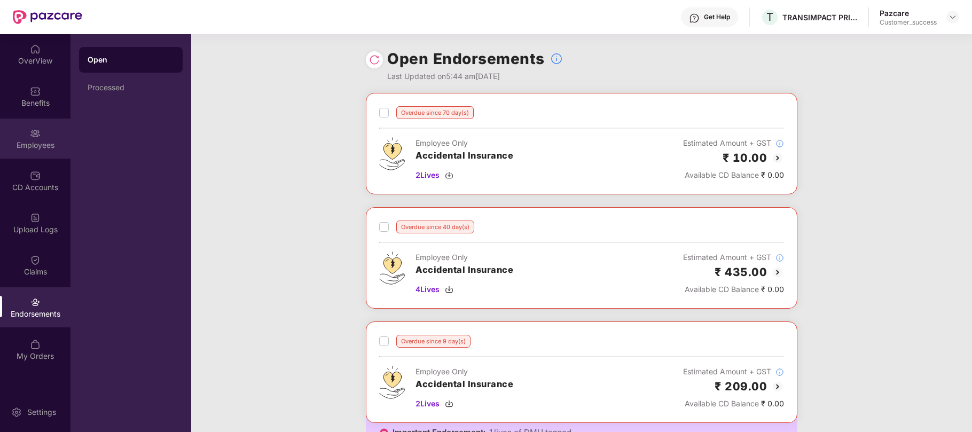
click at [41, 135] on div "Employees" at bounding box center [35, 139] width 70 height 40
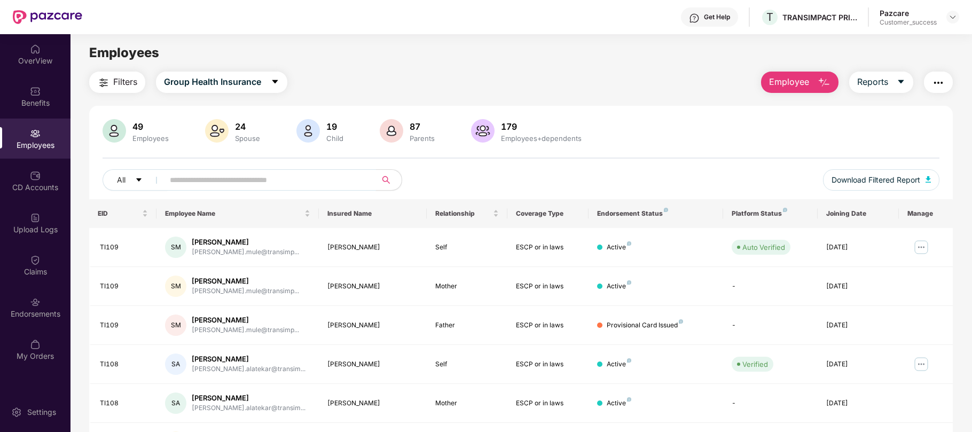
click at [214, 183] on input "text" at bounding box center [266, 180] width 192 height 16
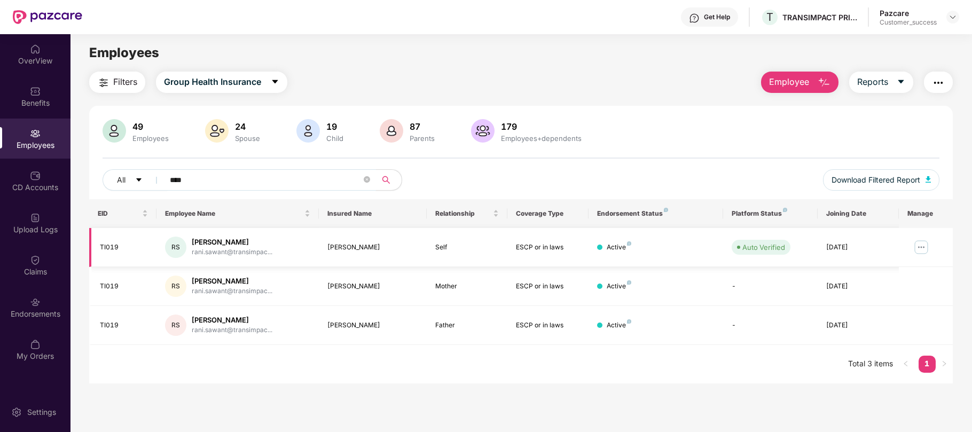
type input "****"
click at [925, 249] on img at bounding box center [920, 247] width 17 height 17
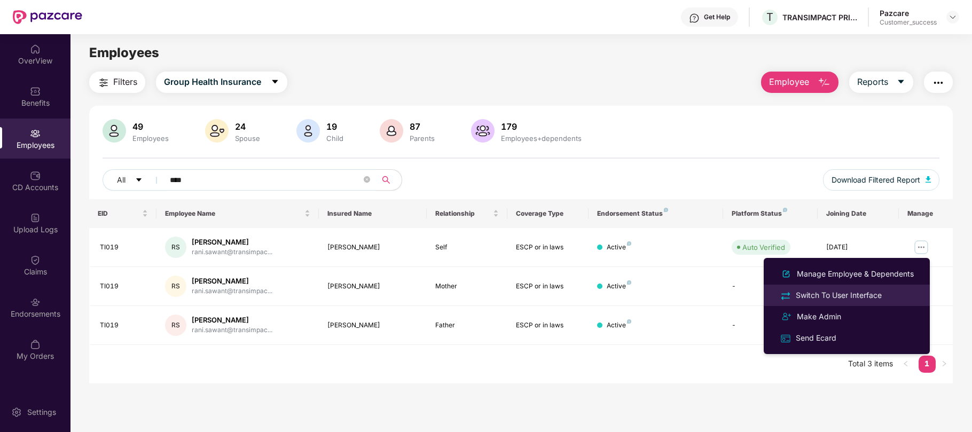
click at [853, 291] on div "Switch To User Interface" at bounding box center [838, 295] width 90 height 12
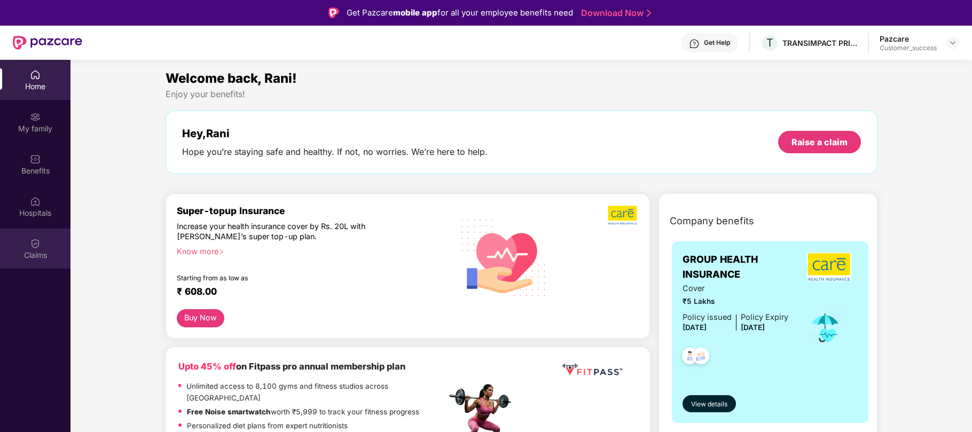
click at [27, 257] on div "Claims" at bounding box center [35, 255] width 70 height 11
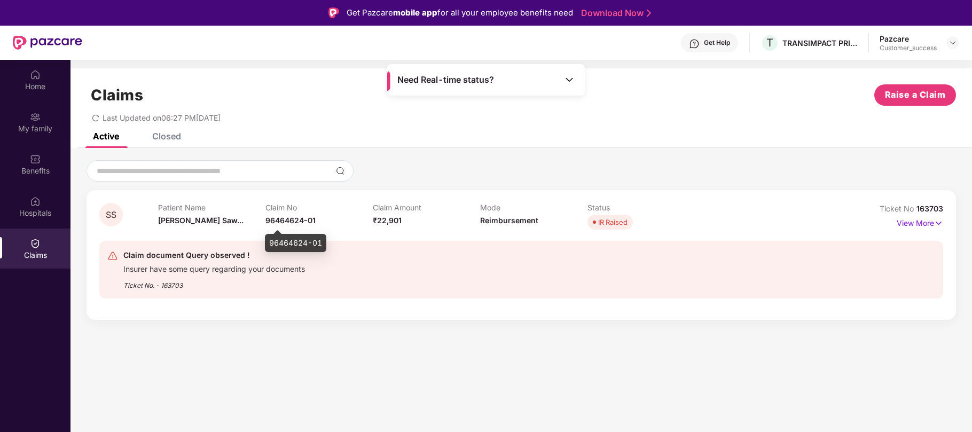
click at [314, 218] on span "96464624-01" at bounding box center [290, 220] width 50 height 9
copy span "96464624-01"
